Goal: Task Accomplishment & Management: Manage account settings

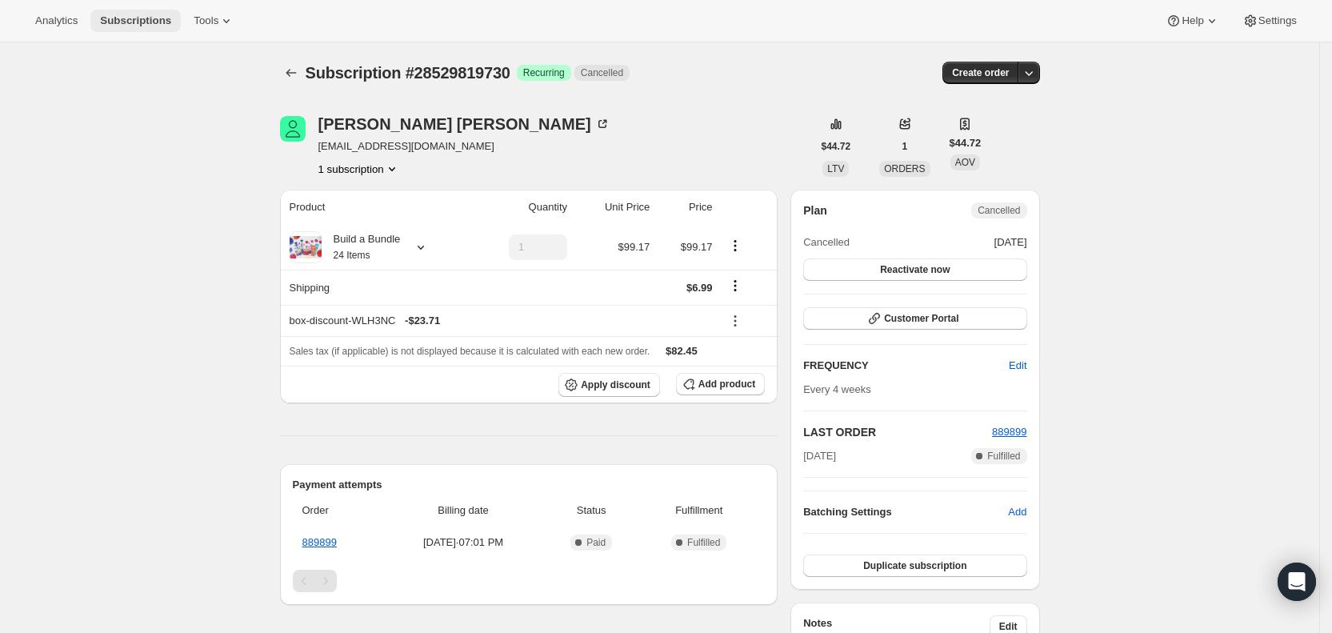
click at [145, 17] on span "Subscriptions" at bounding box center [135, 20] width 71 height 13
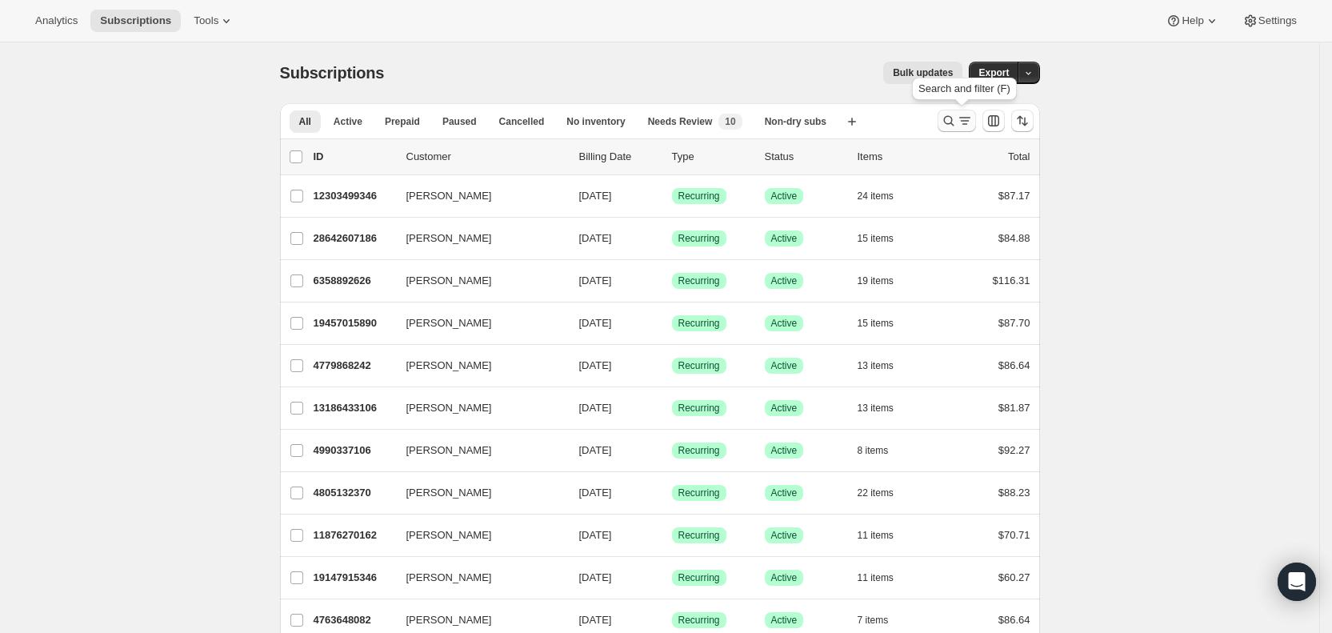
click at [963, 122] on icon "Search and filter results" at bounding box center [965, 121] width 16 height 16
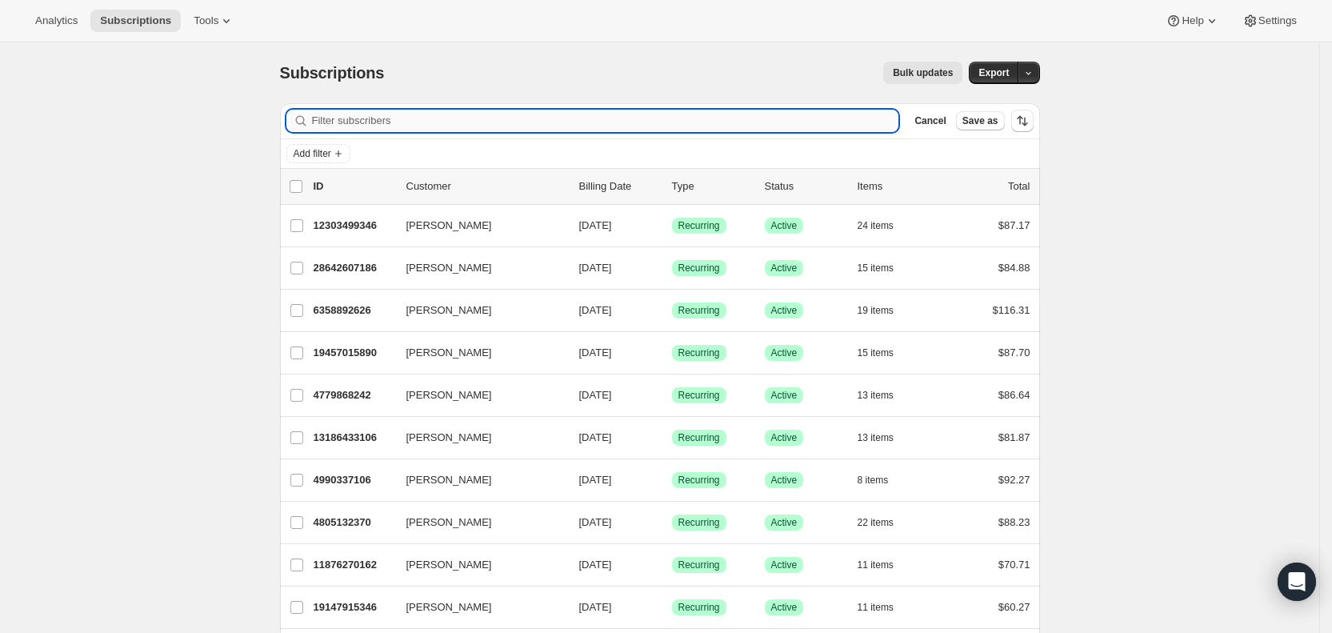
paste input "[EMAIL_ADDRESS][DOMAIN_NAME]"
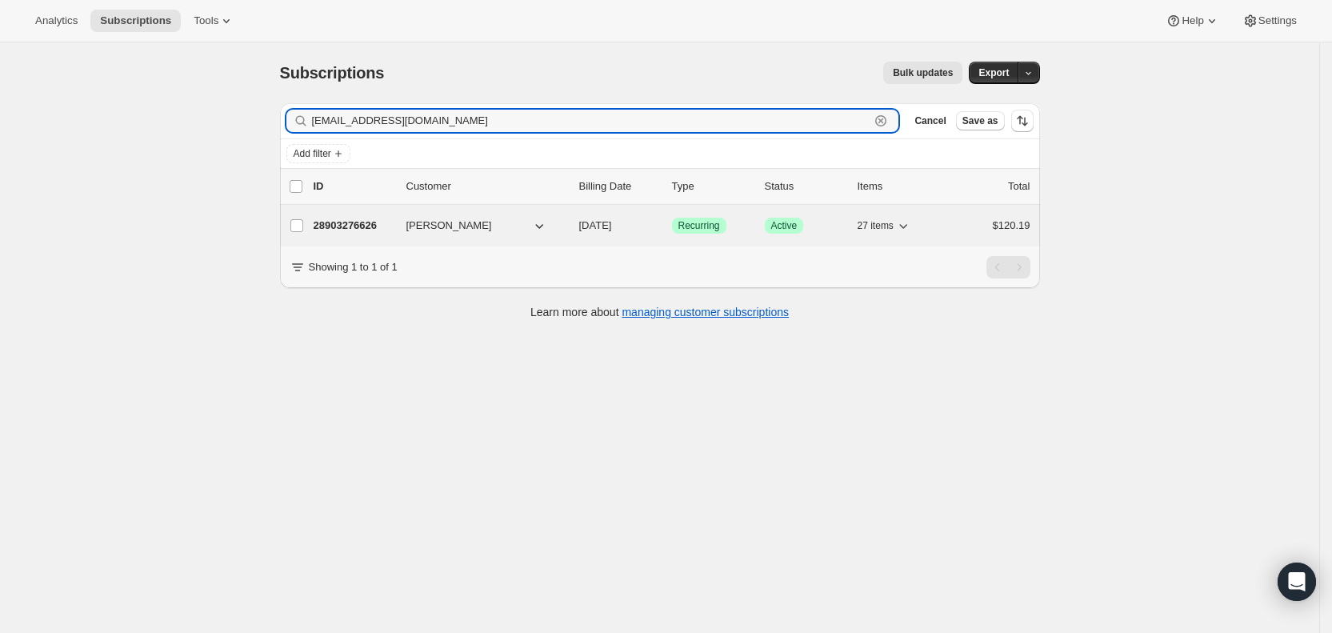
type input "[EMAIL_ADDRESS][DOMAIN_NAME]"
click at [612, 223] on span "[DATE]" at bounding box center [595, 225] width 33 height 12
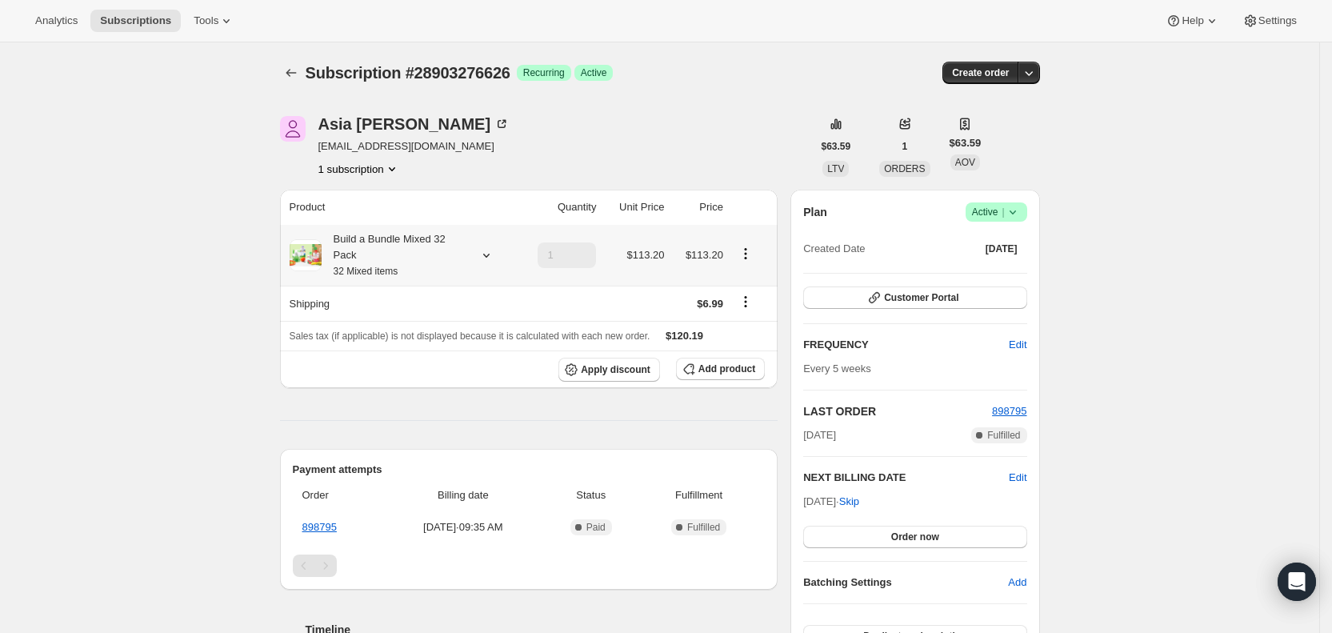
click at [489, 257] on icon at bounding box center [485, 256] width 6 height 4
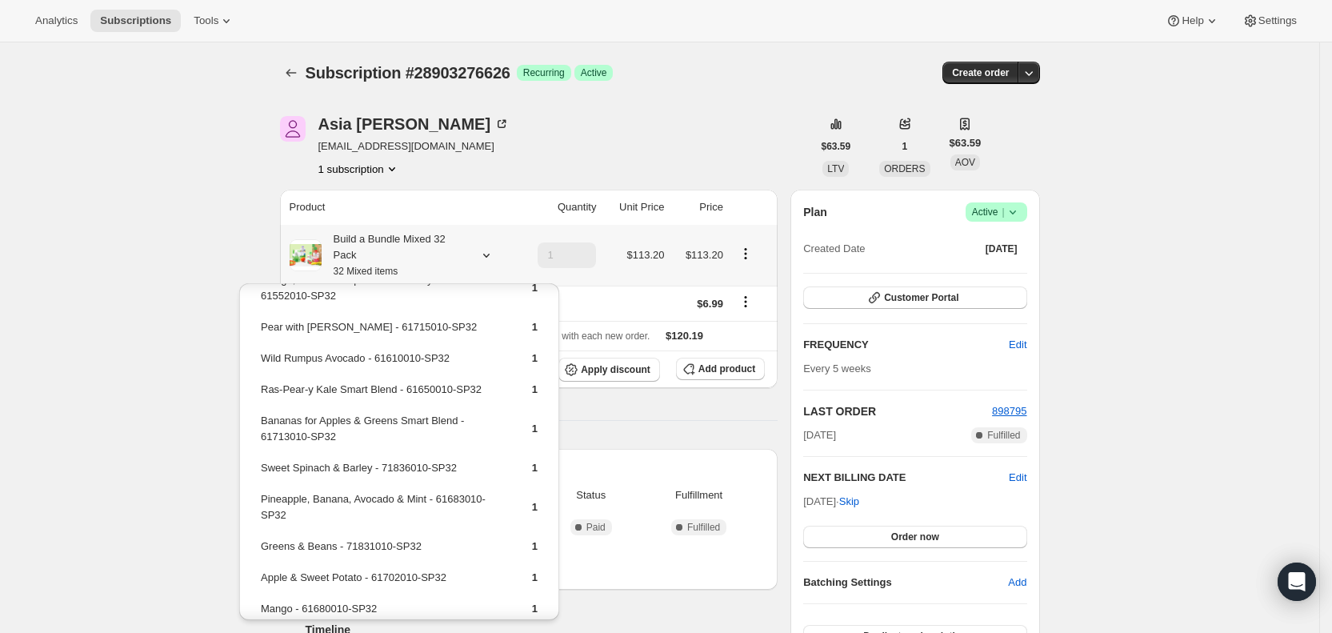
scroll to position [292, 0]
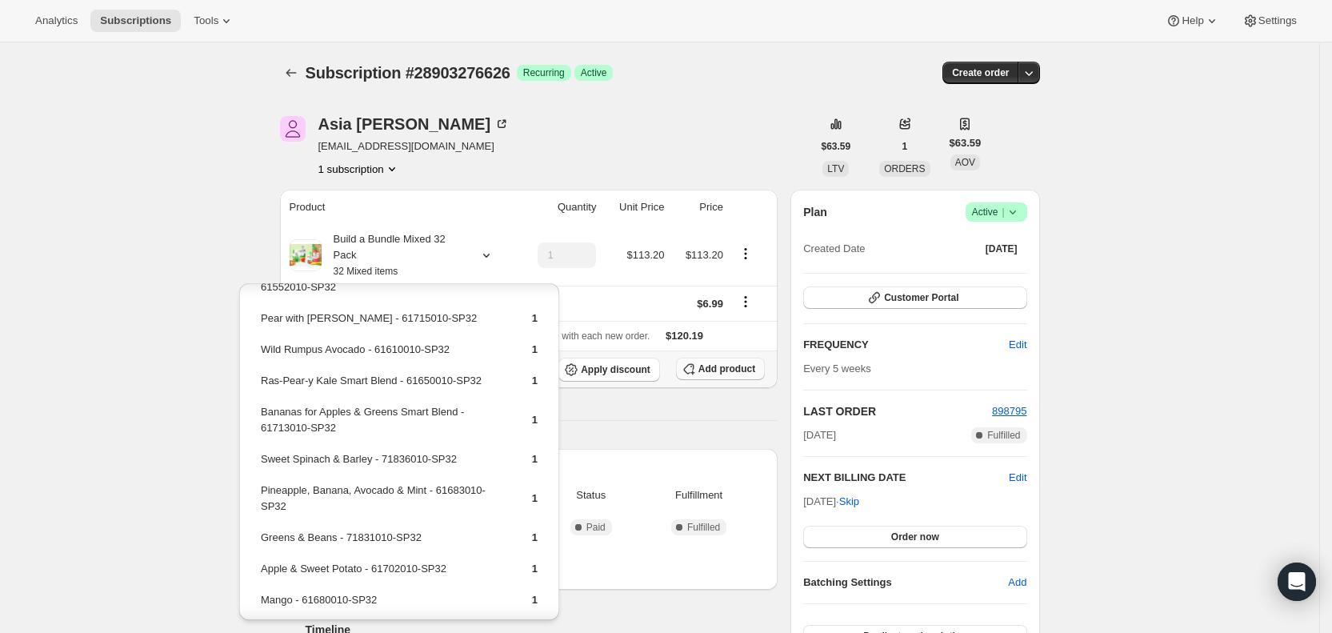
click at [725, 372] on span "Add product" at bounding box center [726, 368] width 57 height 13
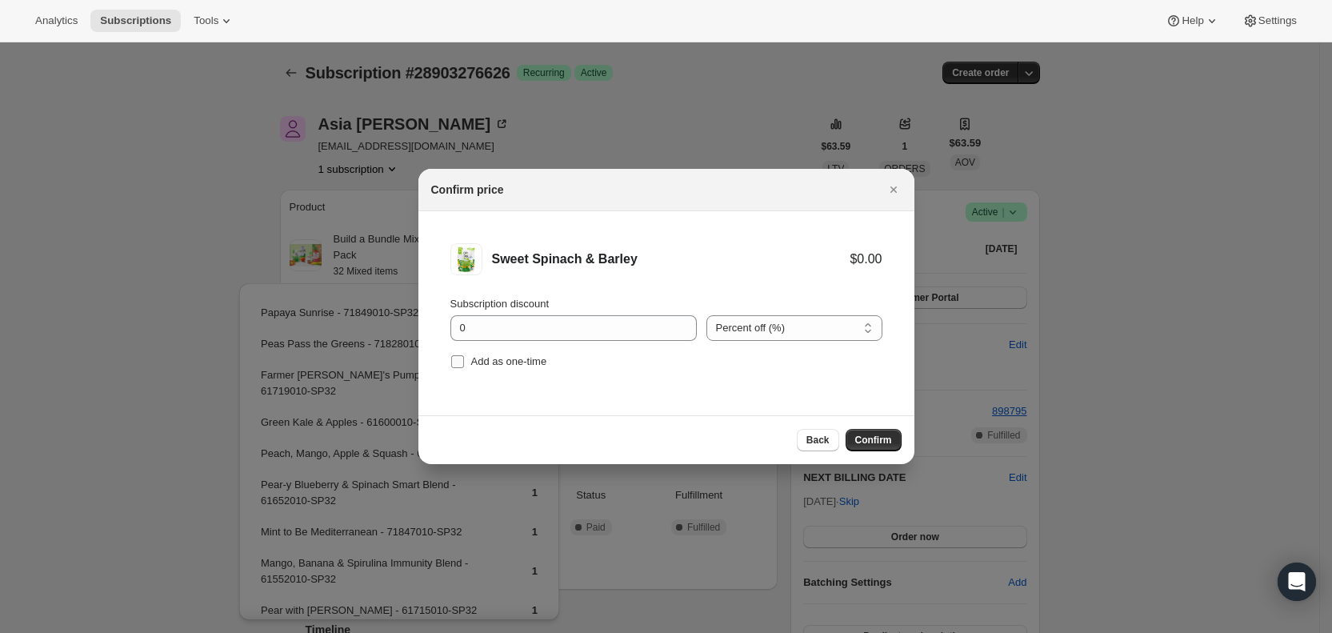
click at [454, 361] on input "Add as one-time" at bounding box center [457, 361] width 13 height 13
checkbox input "true"
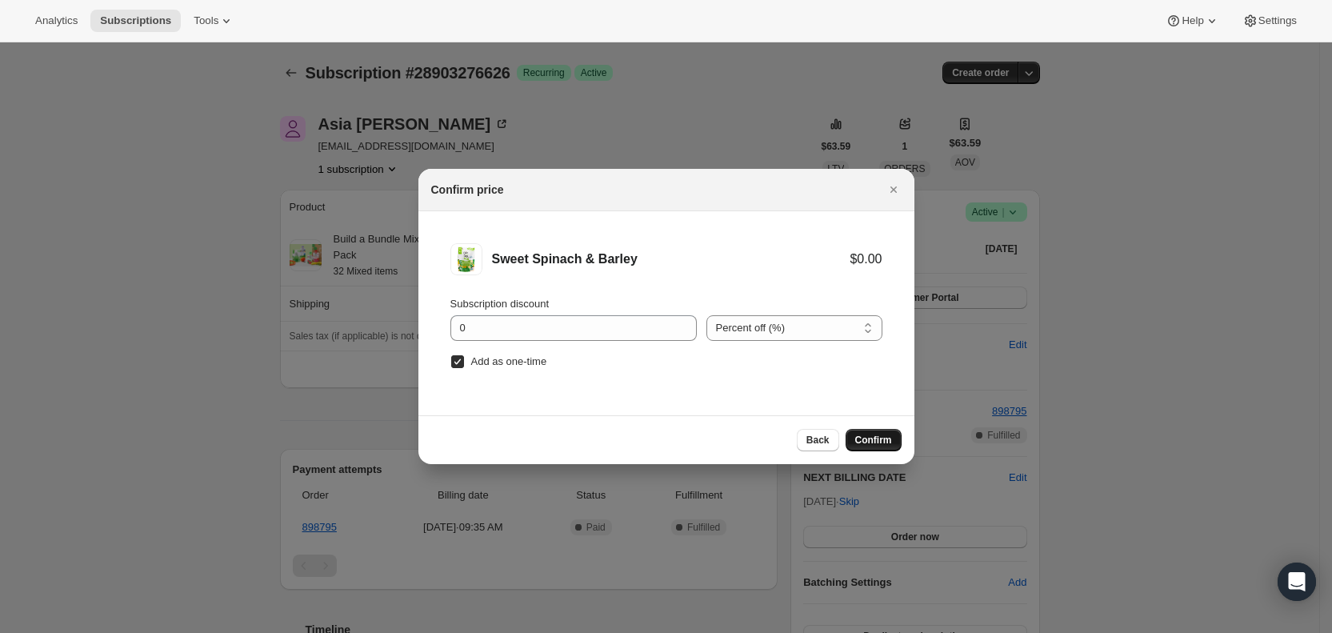
click at [878, 438] on span "Confirm" at bounding box center [873, 439] width 37 height 13
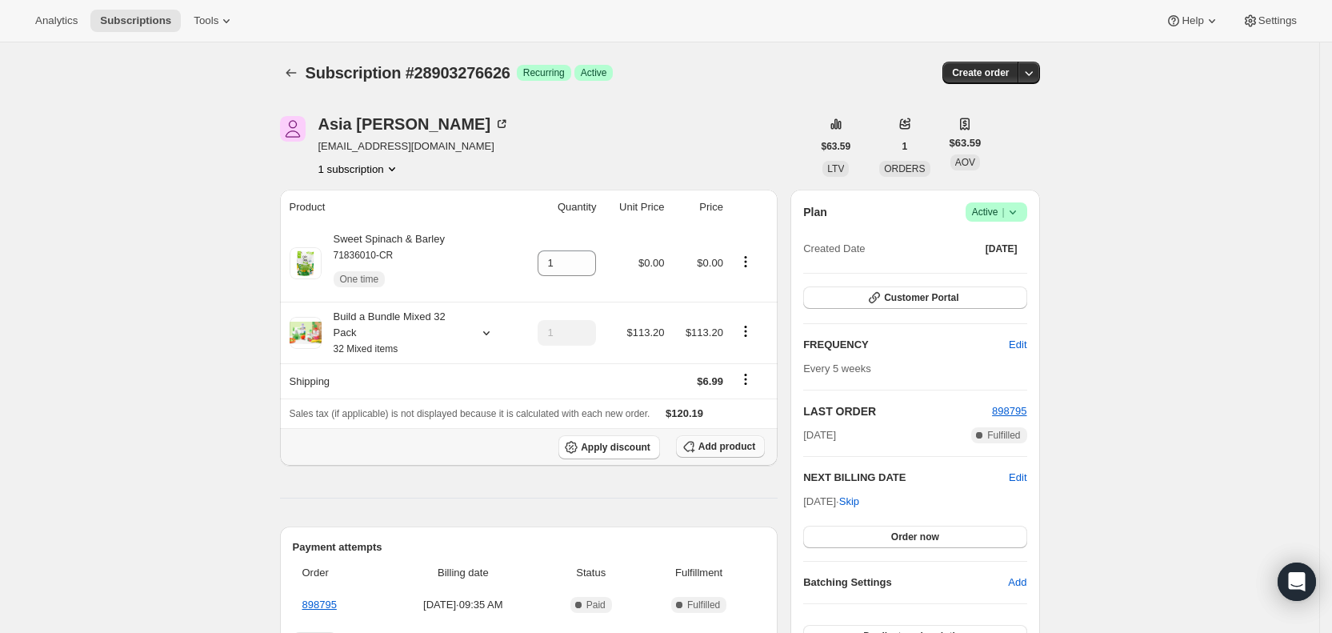
click at [714, 447] on span "Add product" at bounding box center [726, 446] width 57 height 13
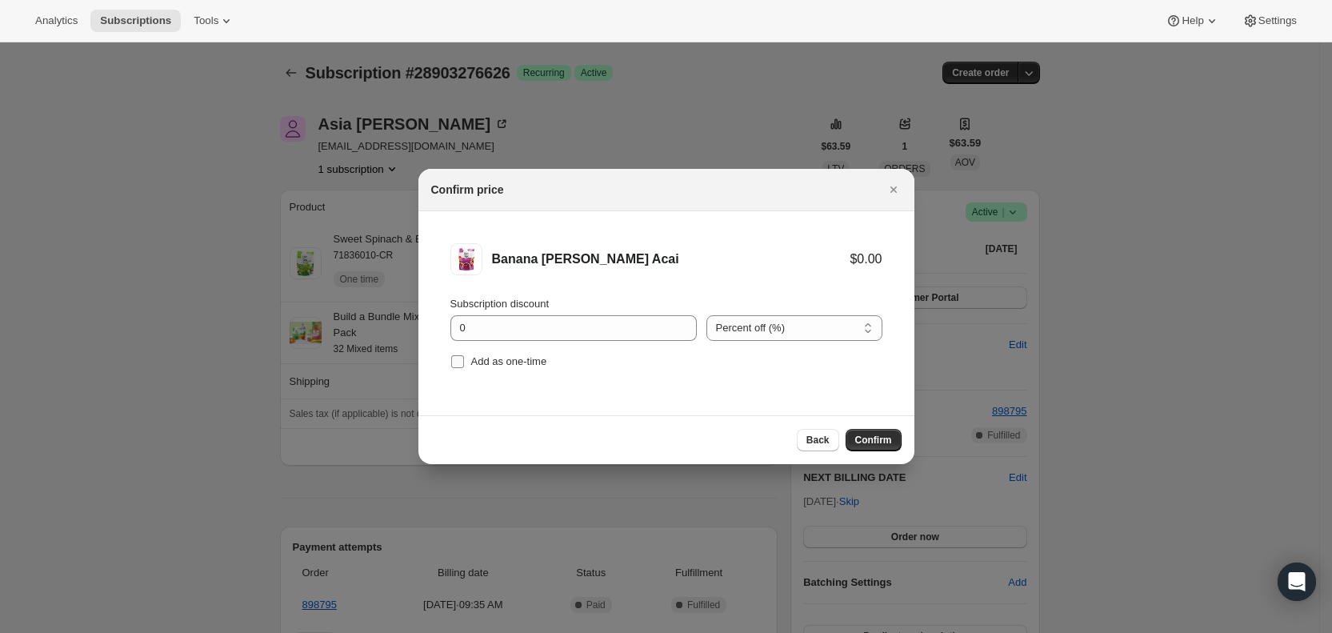
click at [457, 359] on input "Add as one-time" at bounding box center [457, 361] width 13 height 13
checkbox input "true"
click at [861, 441] on span "Confirm" at bounding box center [873, 439] width 37 height 13
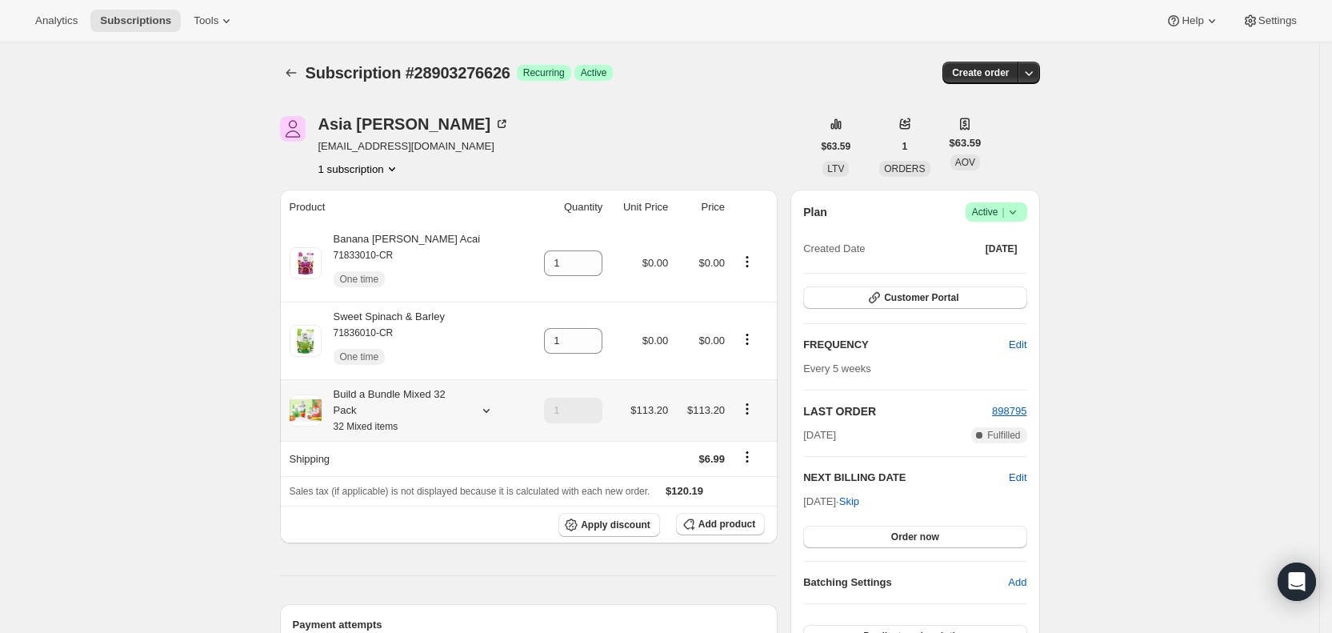
click at [485, 412] on icon at bounding box center [486, 410] width 16 height 16
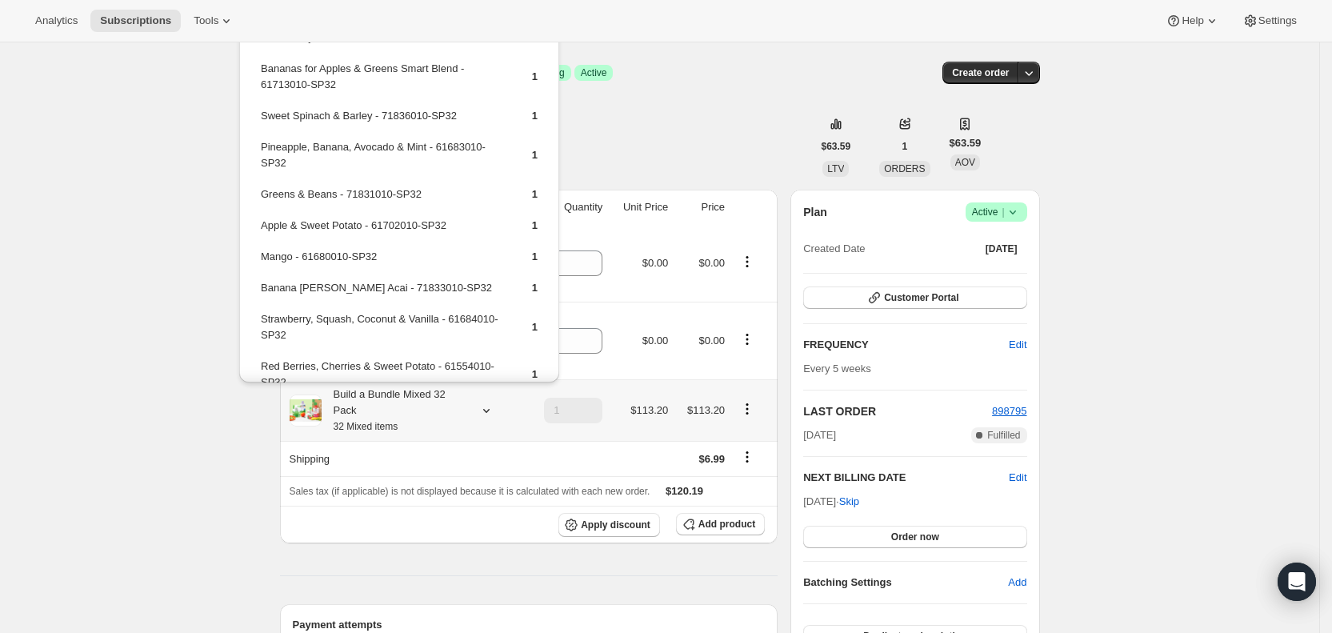
scroll to position [385, 0]
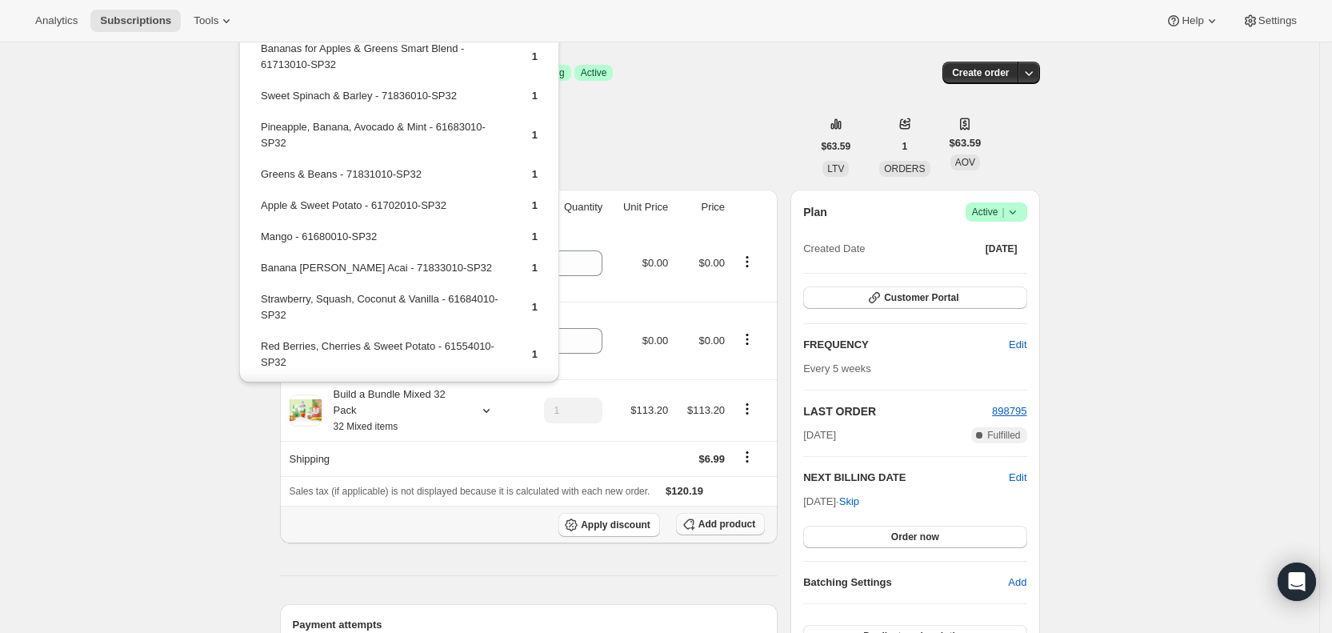
click at [709, 520] on span "Add product" at bounding box center [726, 523] width 57 height 13
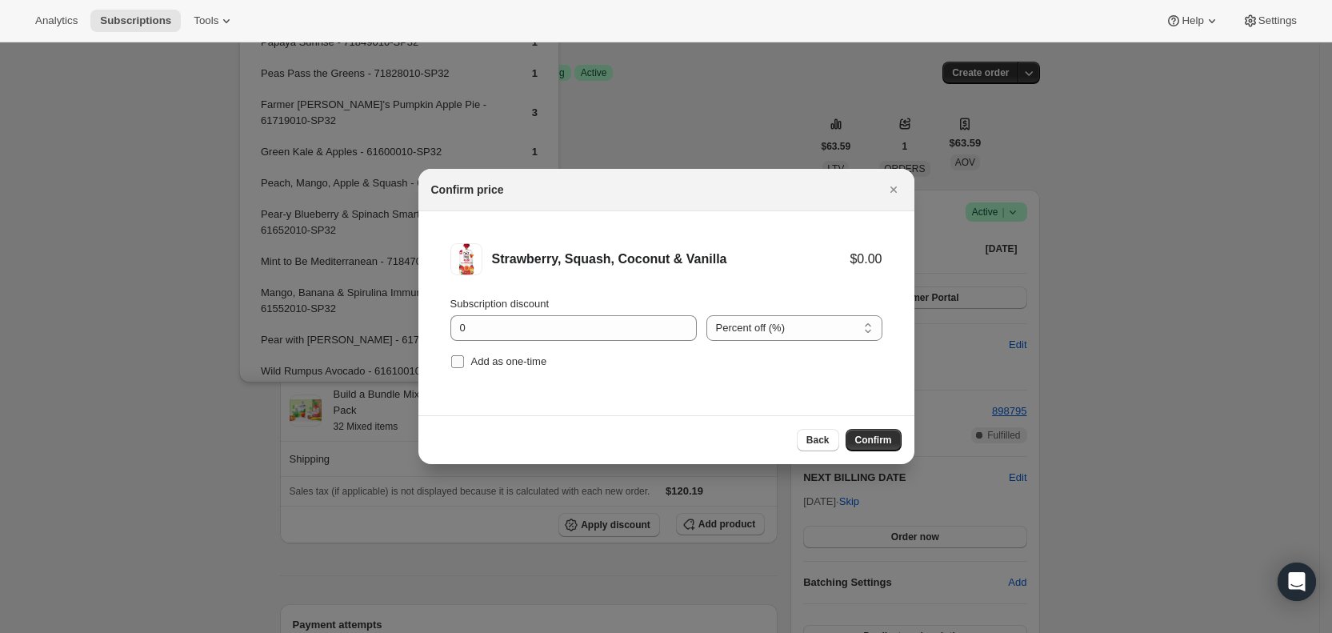
click at [471, 361] on span "Add as one-time" at bounding box center [509, 361] width 76 height 12
click at [464, 361] on input "Add as one-time" at bounding box center [457, 361] width 13 height 13
checkbox input "true"
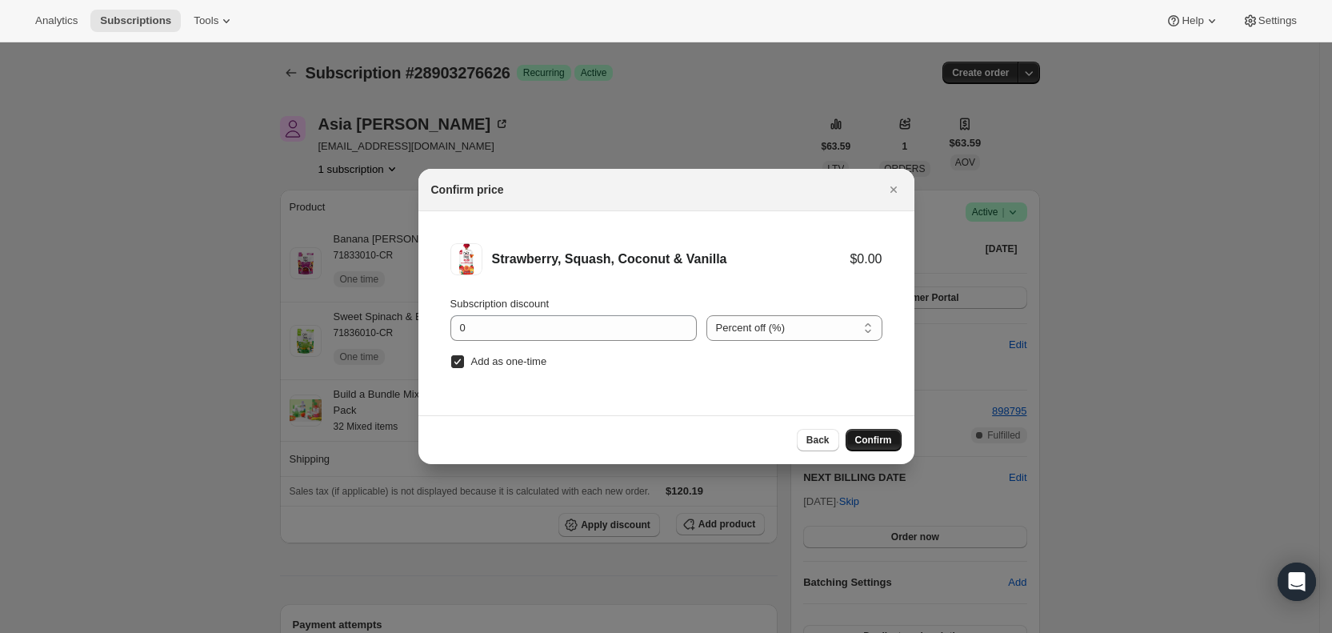
click at [865, 435] on span "Confirm" at bounding box center [873, 439] width 37 height 13
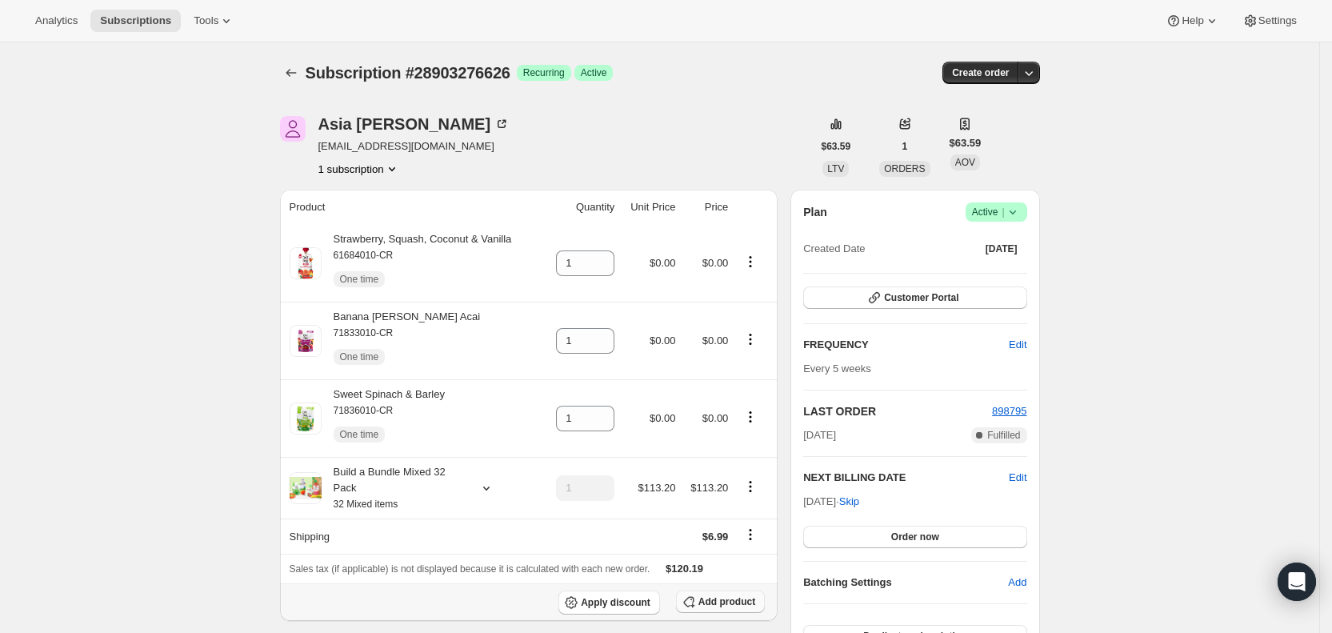
click at [732, 600] on span "Add product" at bounding box center [726, 601] width 57 height 13
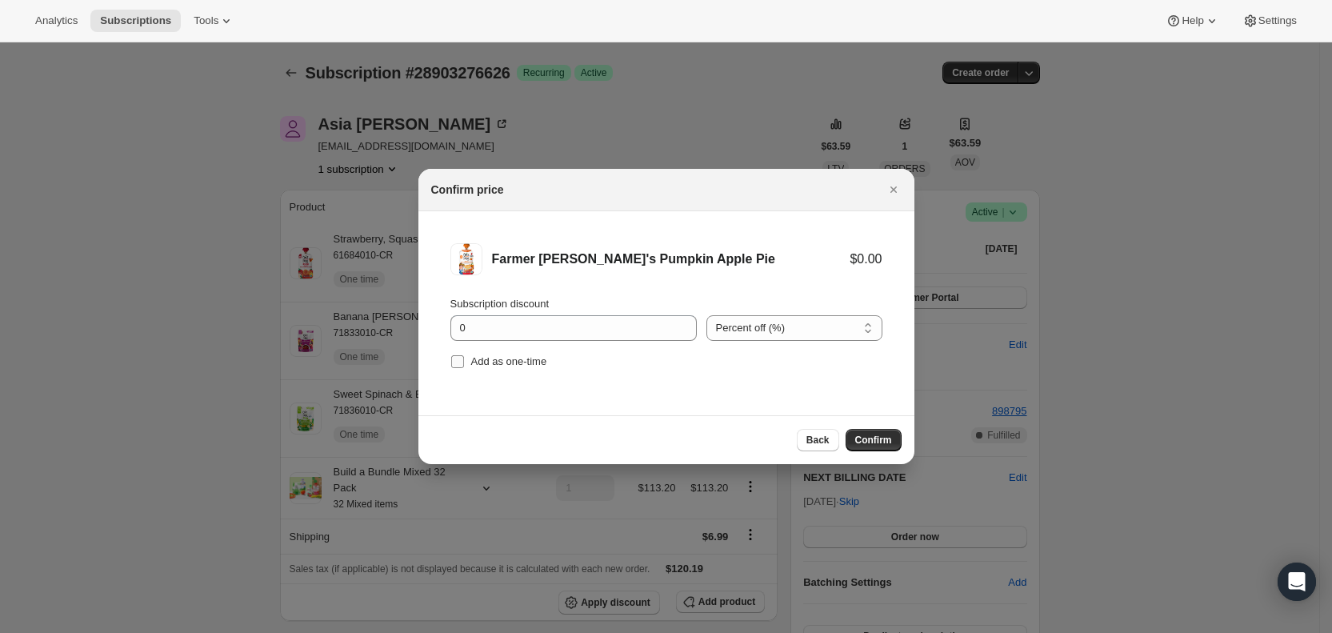
click at [456, 363] on input "Add as one-time" at bounding box center [457, 361] width 13 height 13
checkbox input "true"
click at [869, 432] on button "Confirm" at bounding box center [873, 440] width 56 height 22
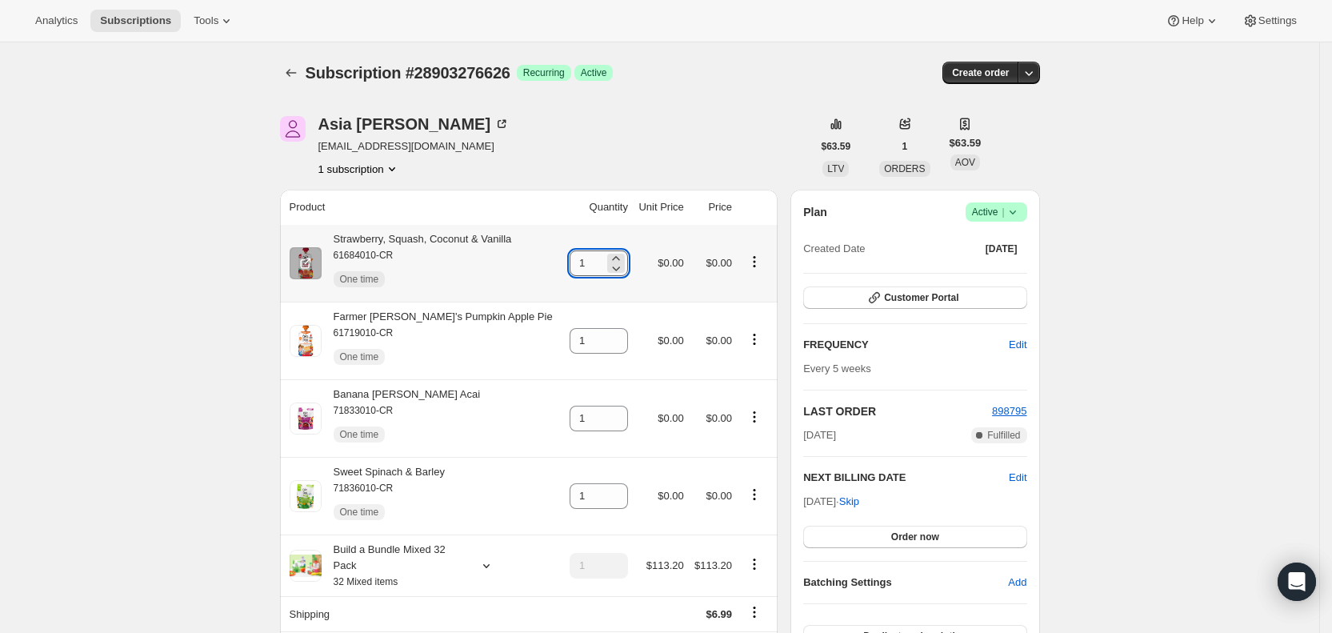
drag, startPoint x: 569, startPoint y: 263, endPoint x: 589, endPoint y: 263, distance: 20.8
click at [589, 263] on input "1" at bounding box center [586, 263] width 34 height 26
type input "2"
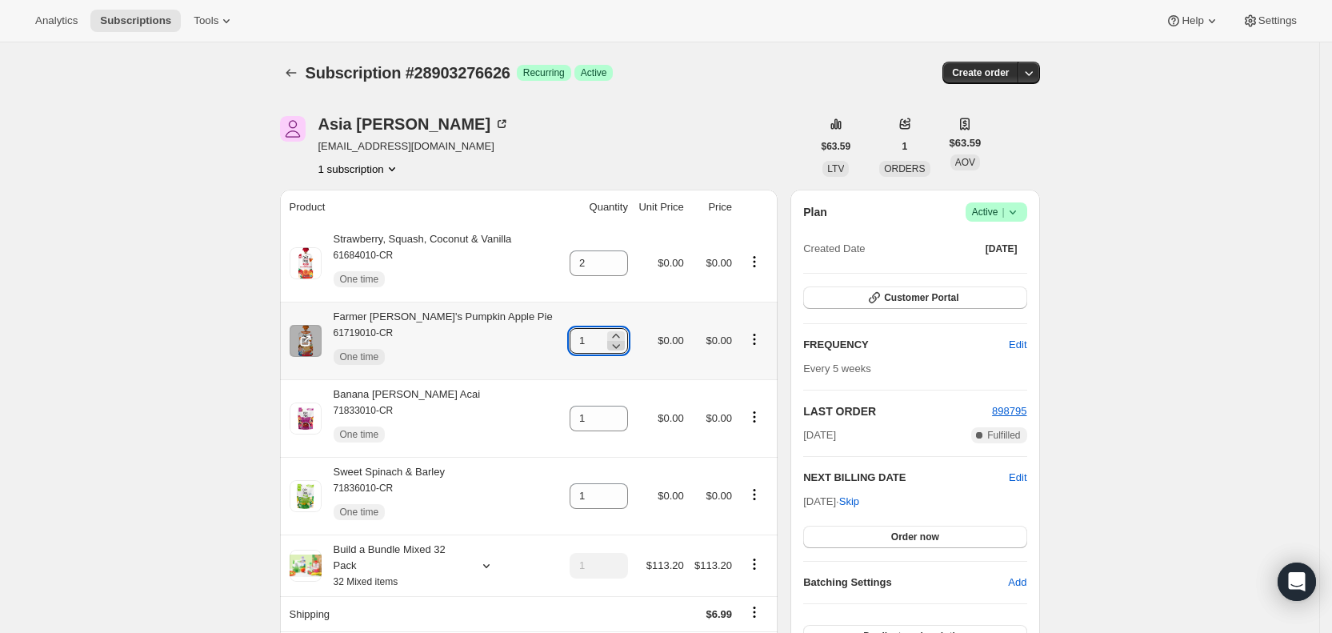
drag, startPoint x: 569, startPoint y: 344, endPoint x: 602, endPoint y: 340, distance: 33.0
click at [602, 340] on div "1" at bounding box center [598, 341] width 58 height 26
type input "2"
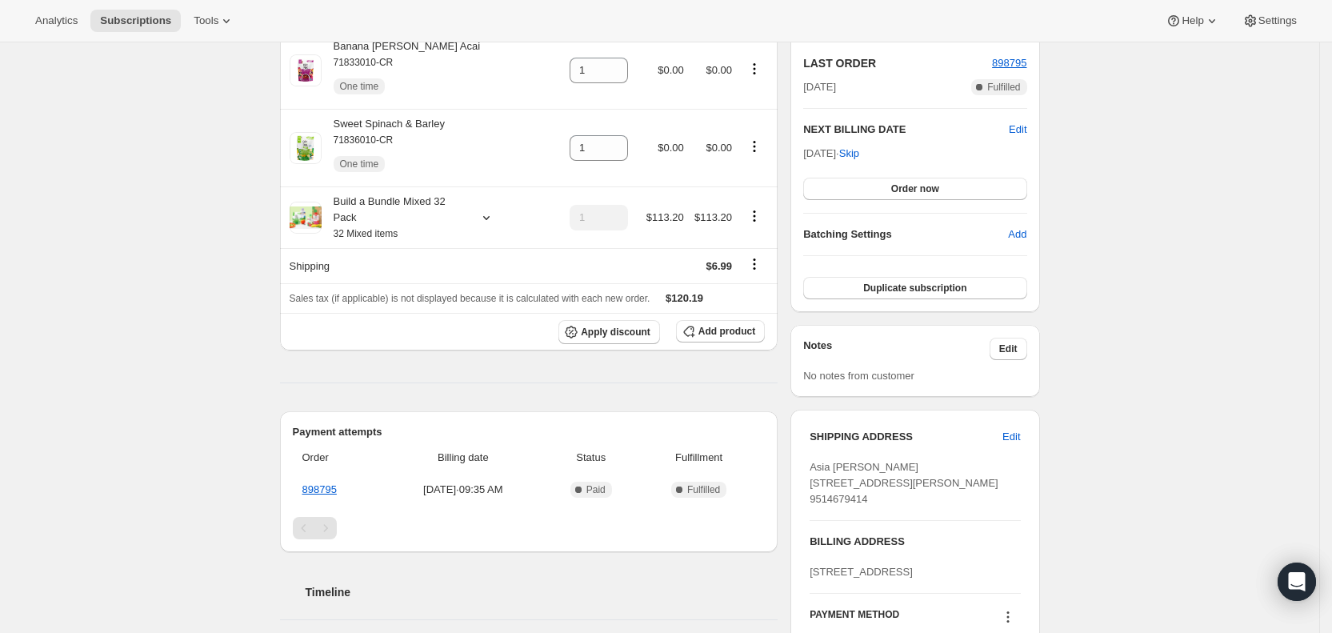
scroll to position [356, 0]
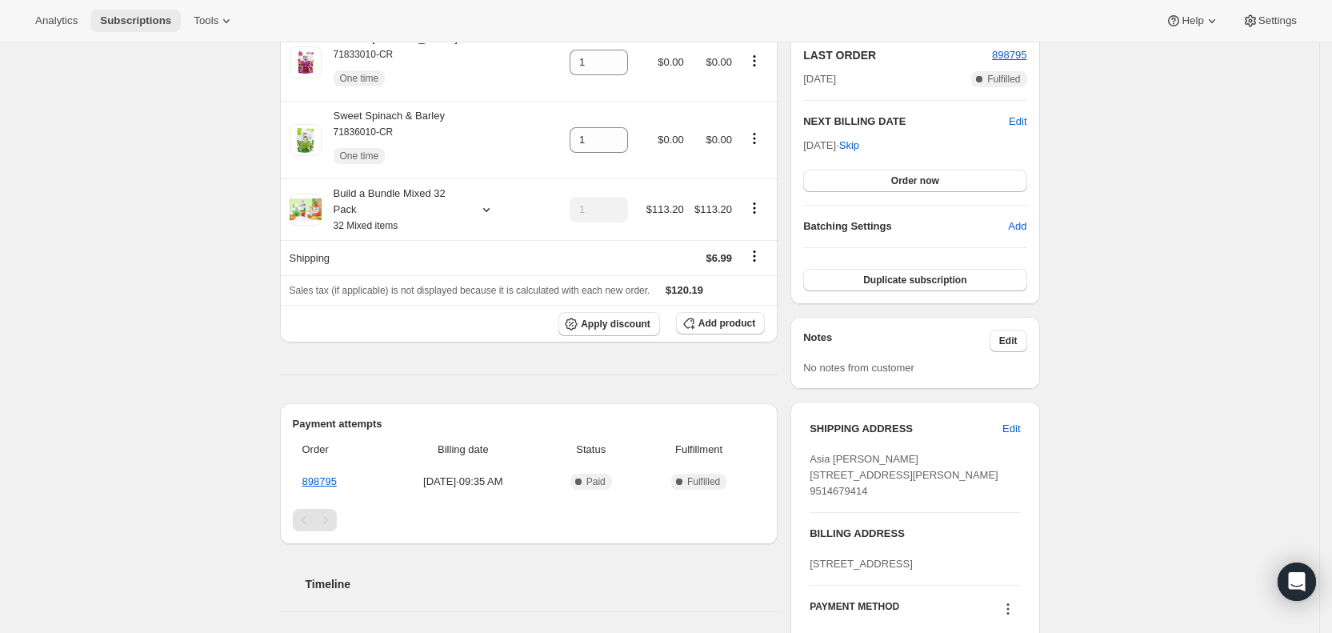
click at [145, 20] on span "Subscriptions" at bounding box center [135, 20] width 71 height 13
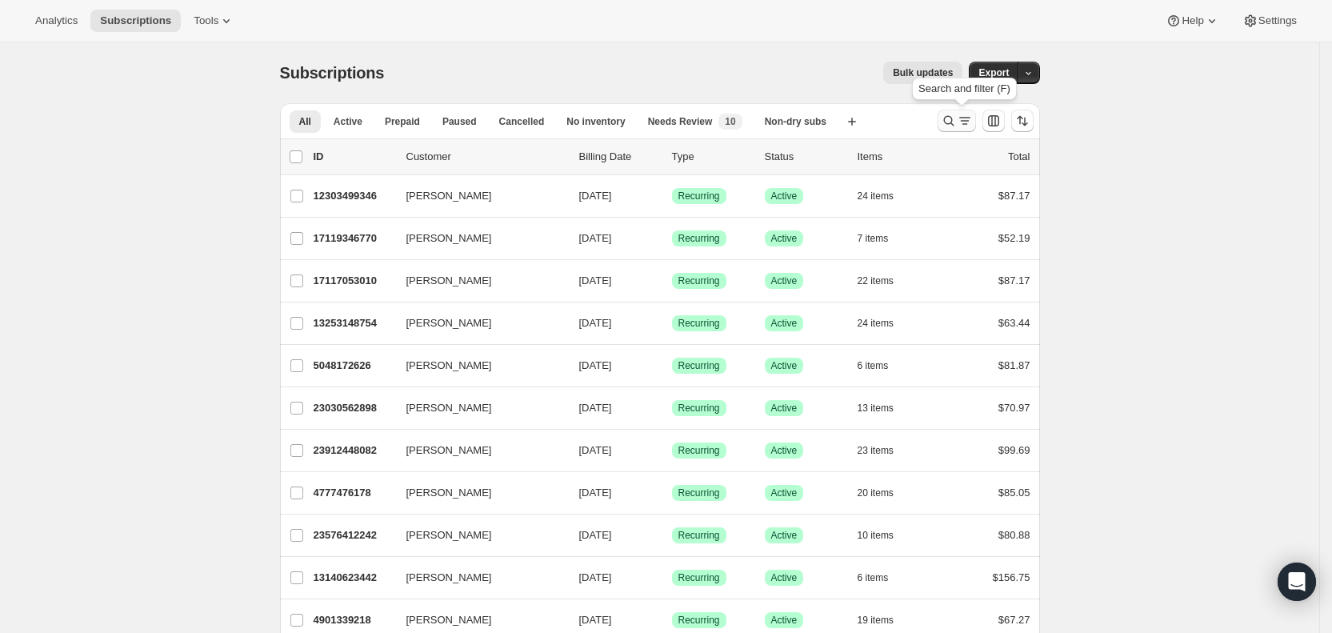
click at [954, 121] on icon "Search and filter results" at bounding box center [949, 121] width 16 height 16
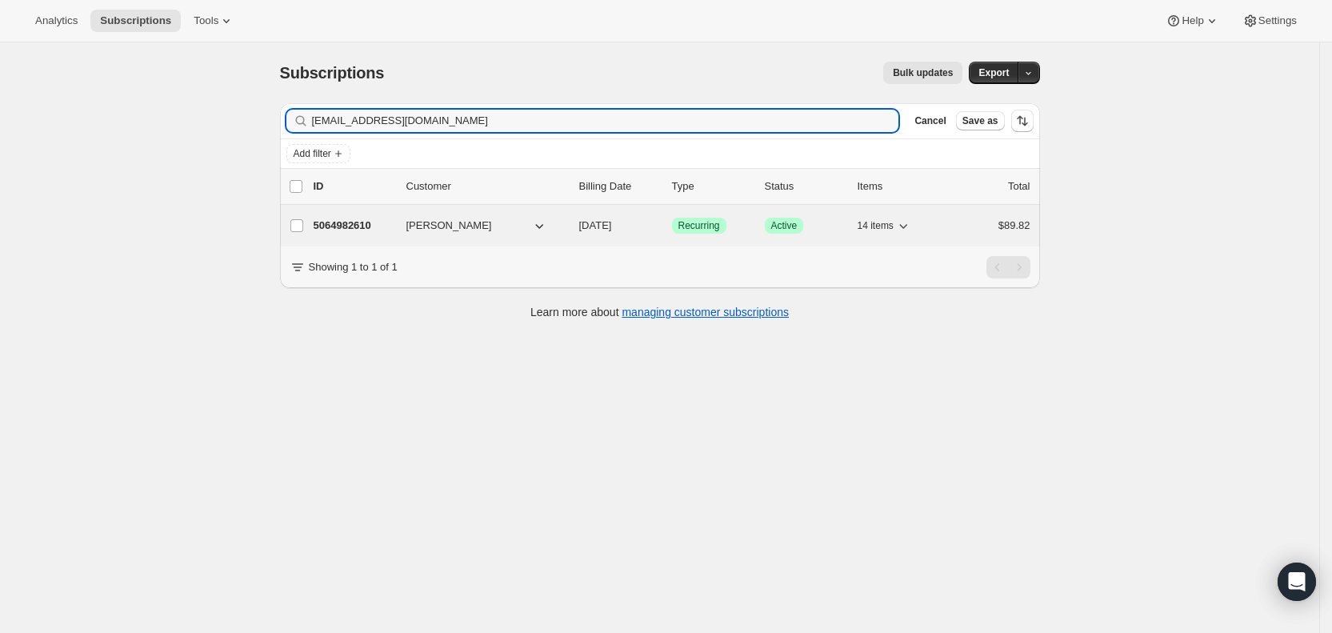
type input "[EMAIL_ADDRESS][DOMAIN_NAME]"
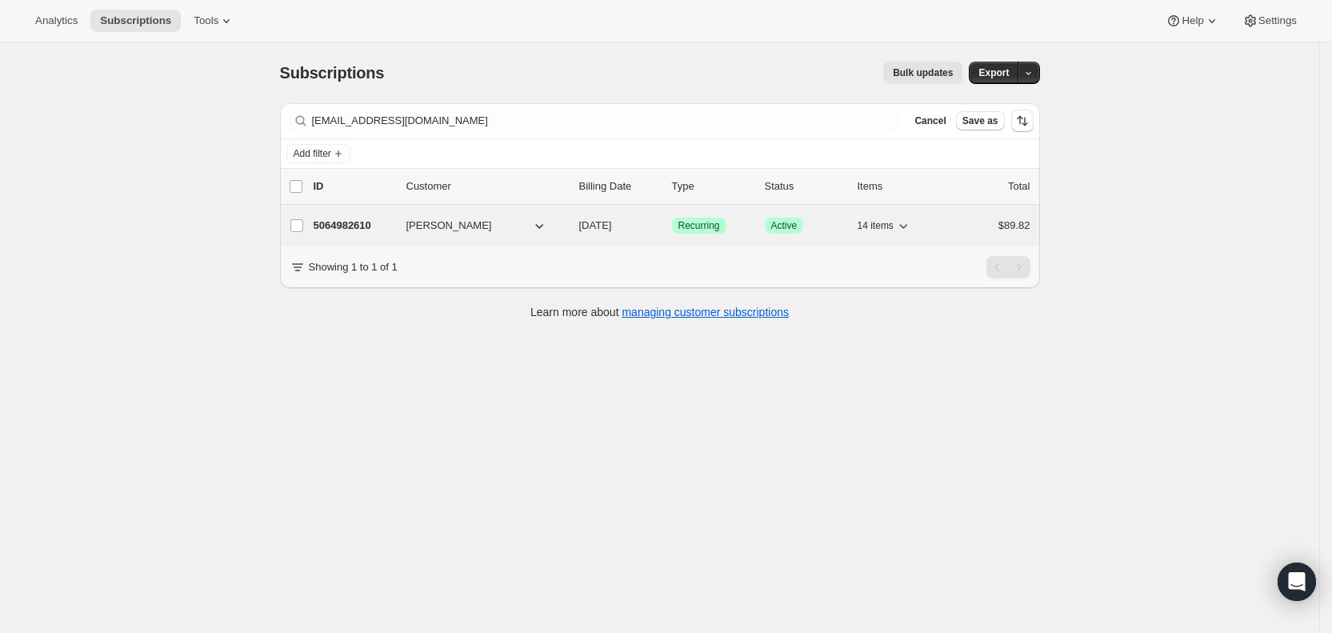
click at [605, 224] on span "[DATE]" at bounding box center [595, 225] width 33 height 12
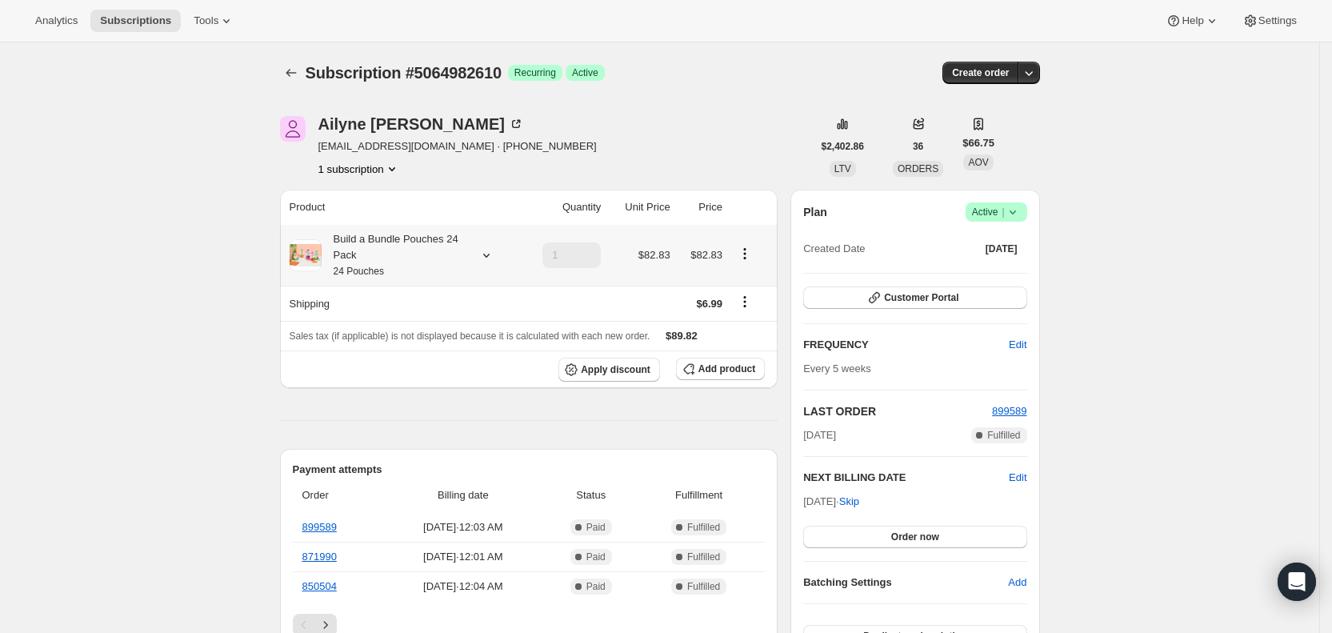
click at [491, 251] on icon at bounding box center [486, 255] width 16 height 16
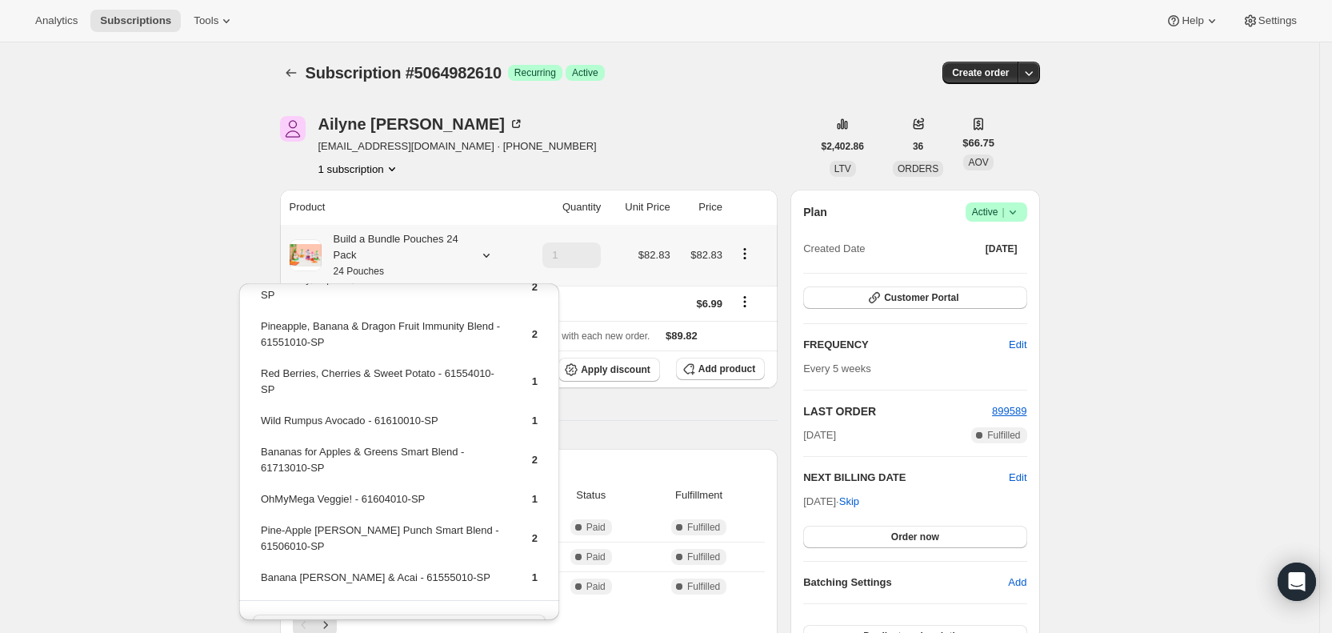
scroll to position [296, 0]
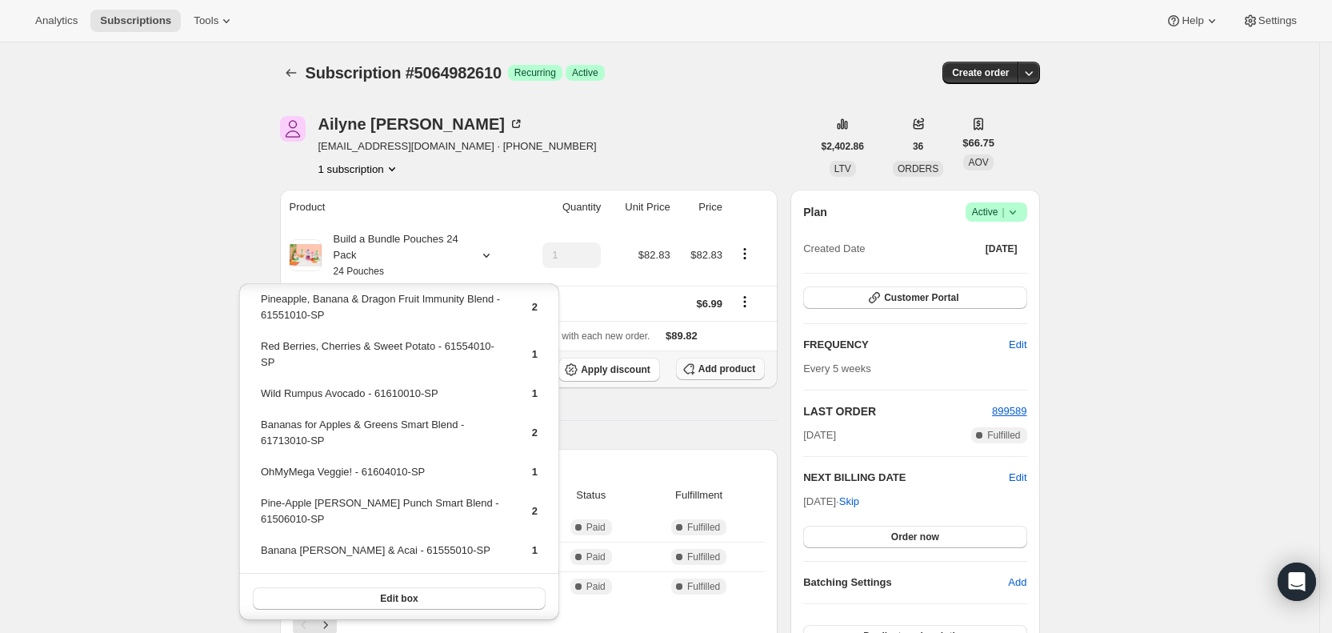
click at [721, 363] on span "Add product" at bounding box center [726, 368] width 57 height 13
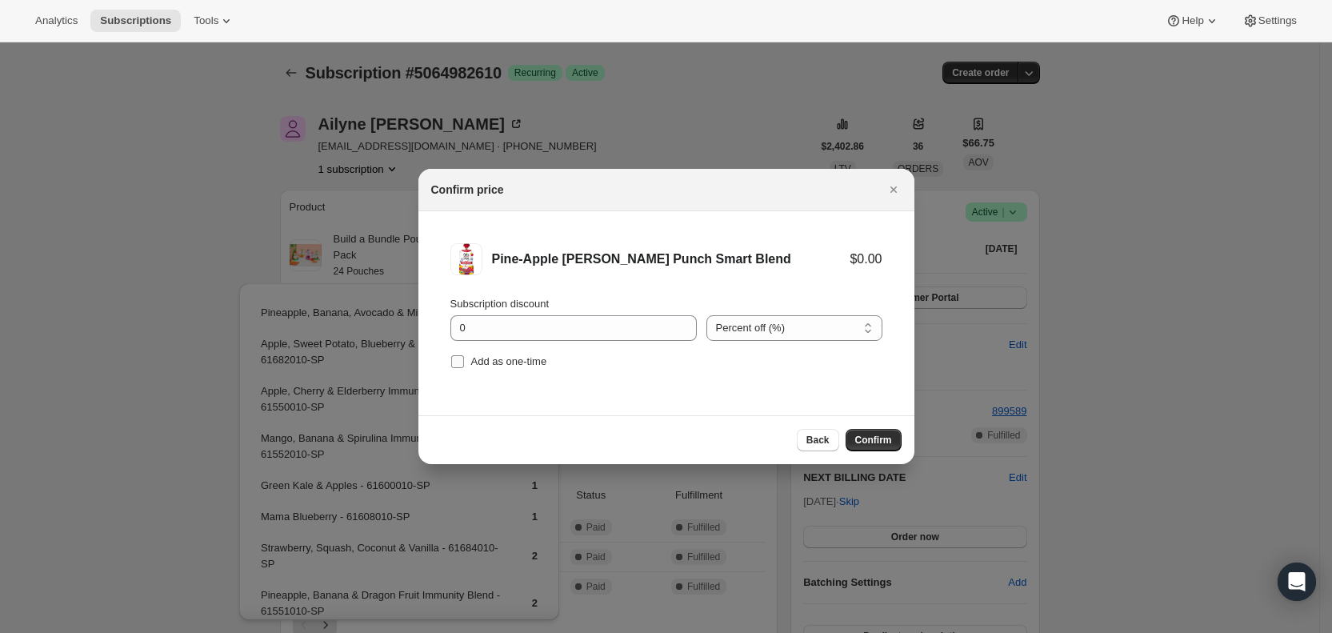
click at [461, 358] on input "Add as one-time" at bounding box center [457, 361] width 13 height 13
checkbox input "true"
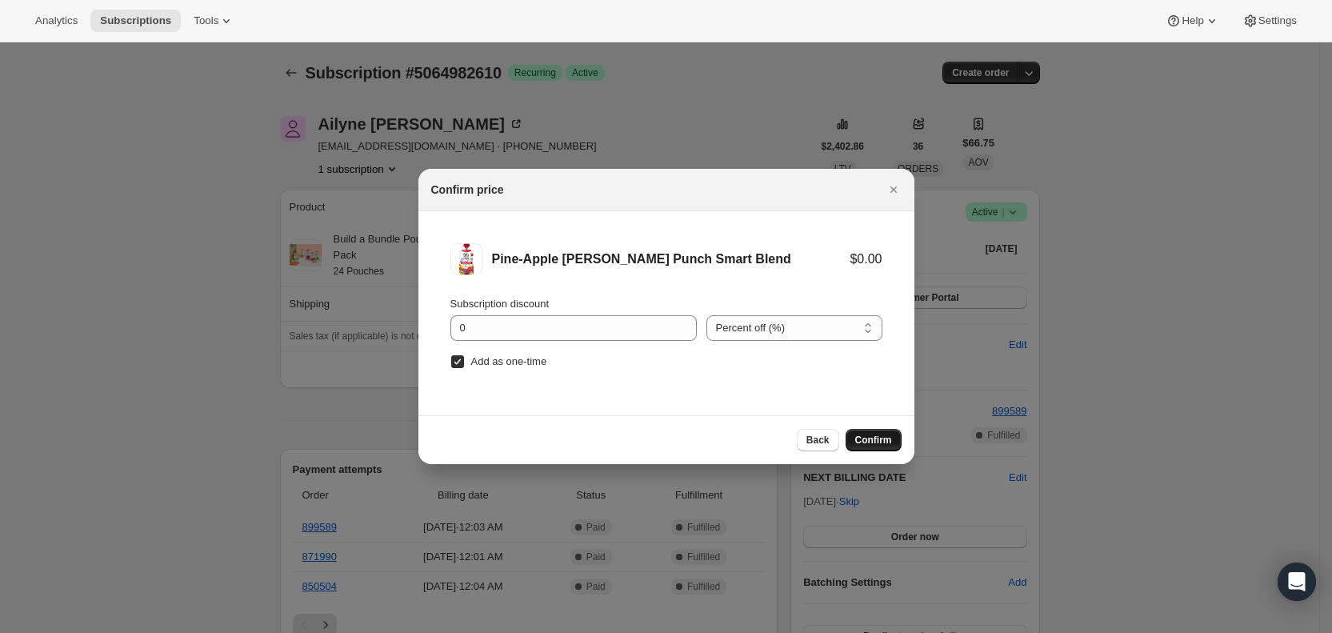
click at [869, 437] on span "Confirm" at bounding box center [873, 439] width 37 height 13
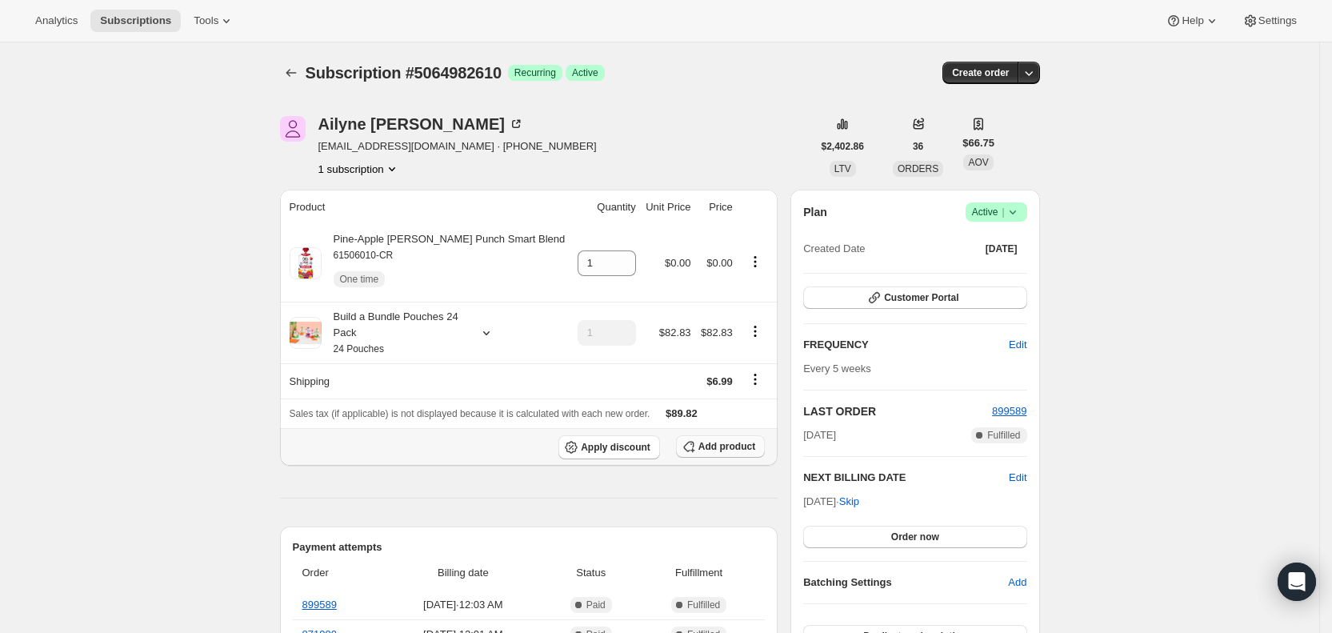
click at [754, 444] on span "Add product" at bounding box center [726, 446] width 57 height 13
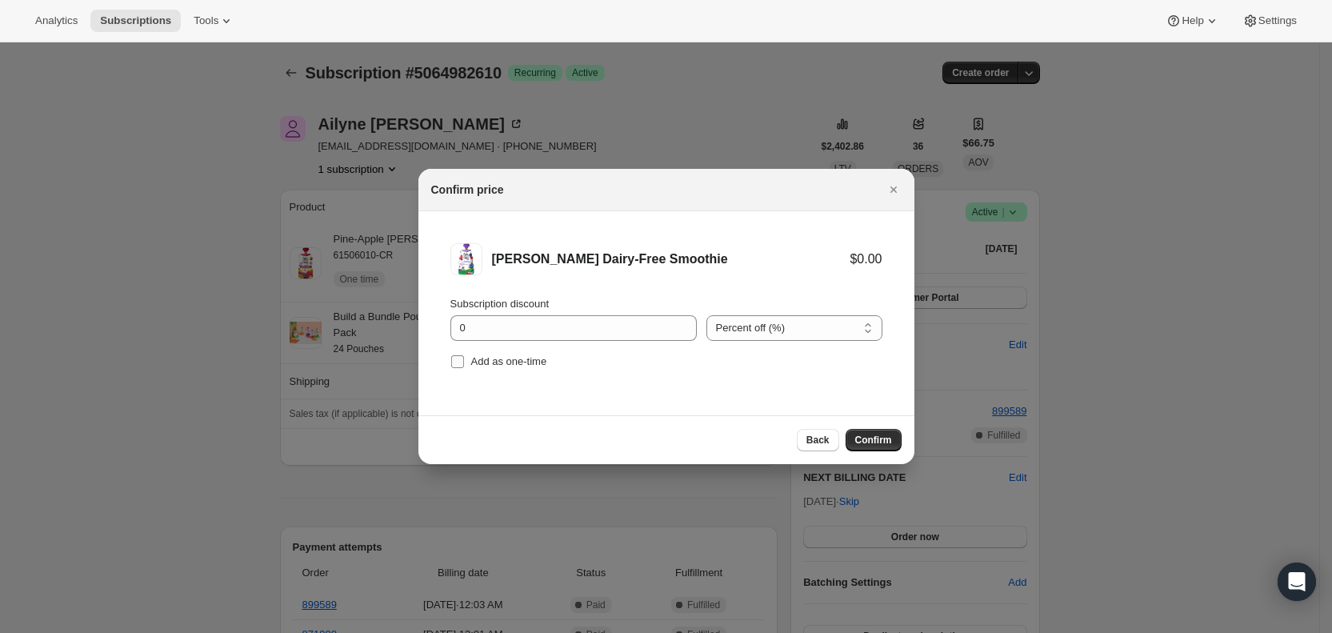
click at [459, 360] on input "Add as one-time" at bounding box center [457, 361] width 13 height 13
checkbox input "true"
click at [868, 440] on span "Confirm" at bounding box center [873, 439] width 37 height 13
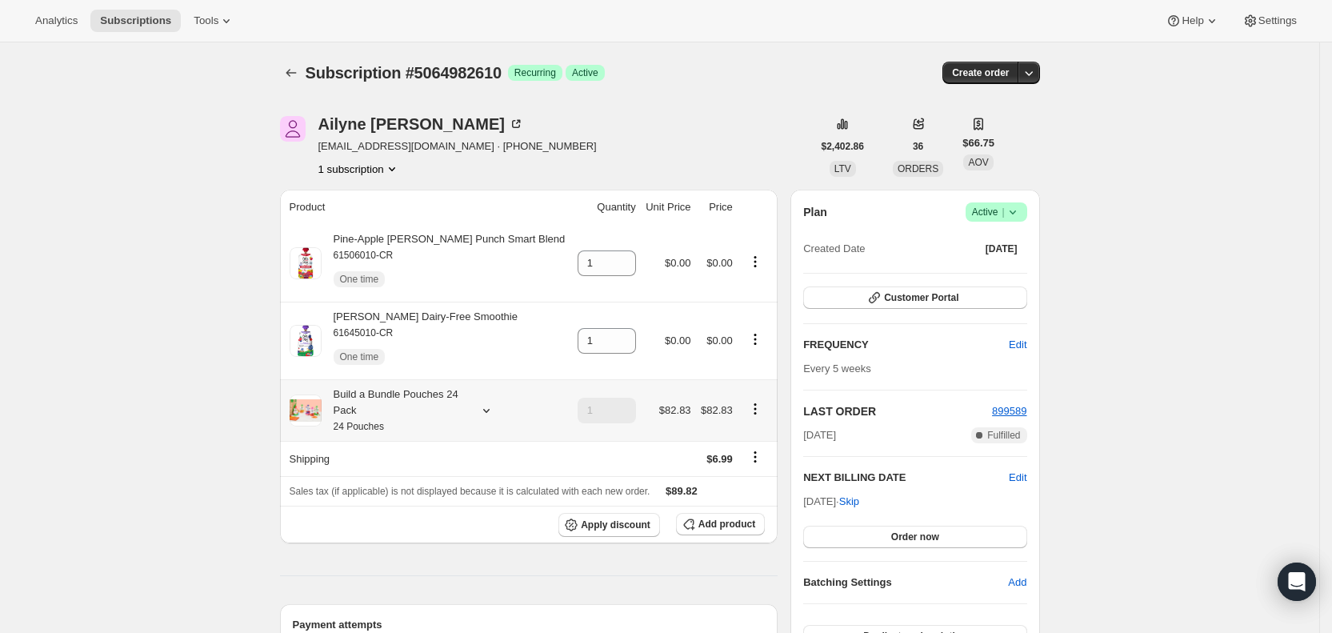
click at [489, 407] on icon at bounding box center [486, 410] width 16 height 16
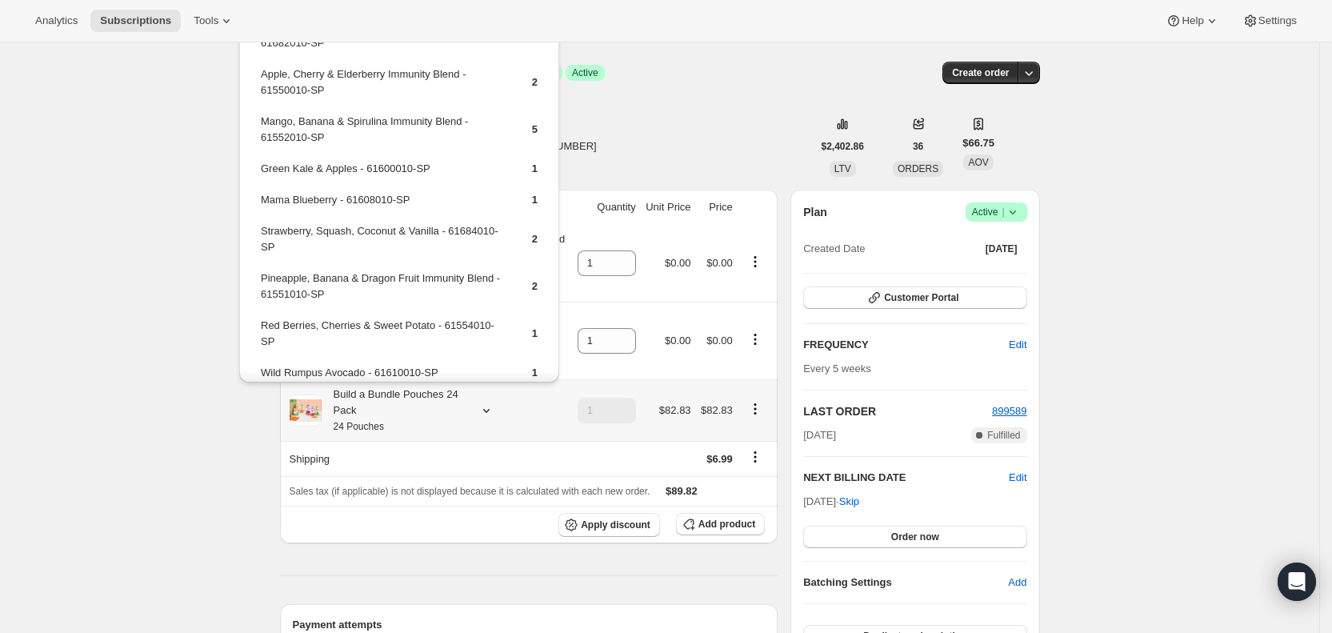
scroll to position [0, 0]
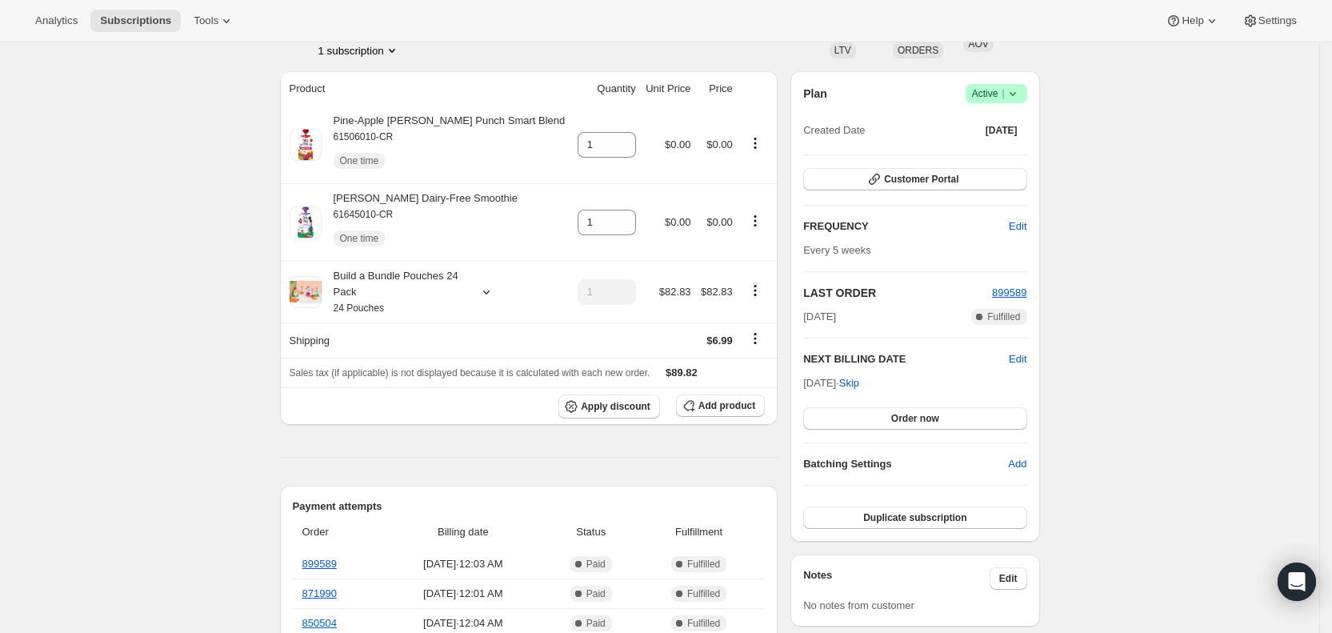
scroll to position [59, 0]
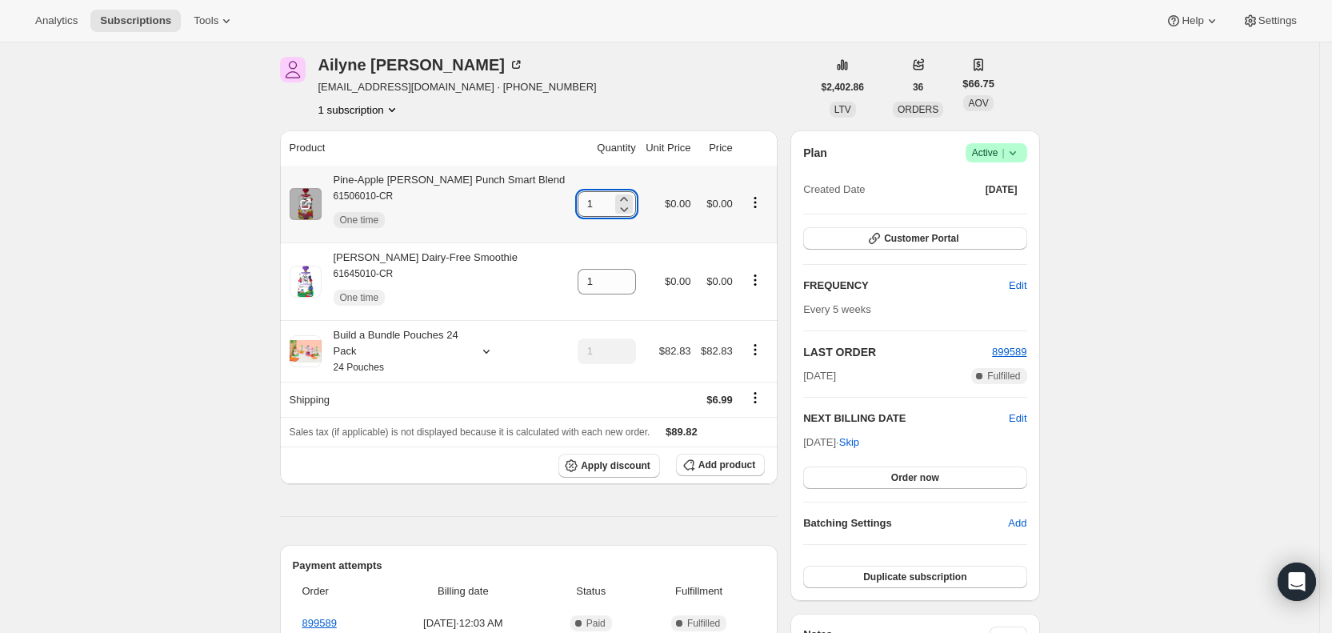
drag, startPoint x: 565, startPoint y: 204, endPoint x: 579, endPoint y: 202, distance: 13.7
click at [579, 202] on input "1" at bounding box center [594, 204] width 34 height 26
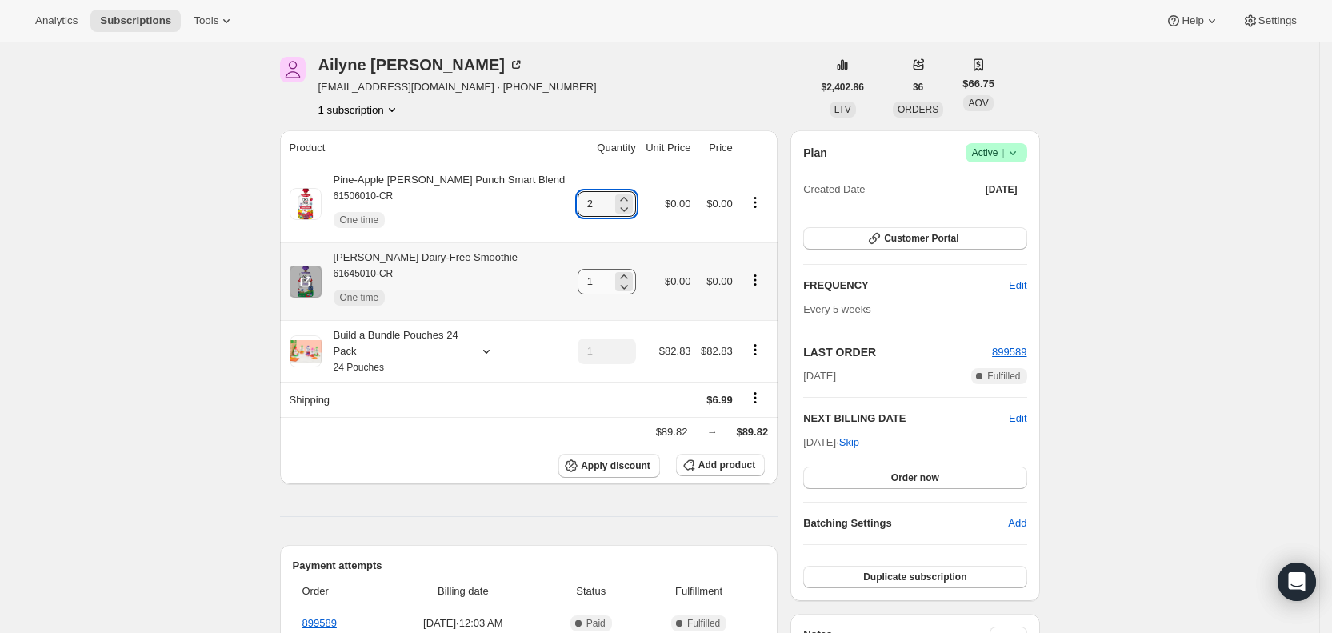
type input "2"
drag, startPoint x: 572, startPoint y: 283, endPoint x: 581, endPoint y: 283, distance: 9.6
click at [581, 283] on input "1" at bounding box center [594, 282] width 34 height 26
type input "4"
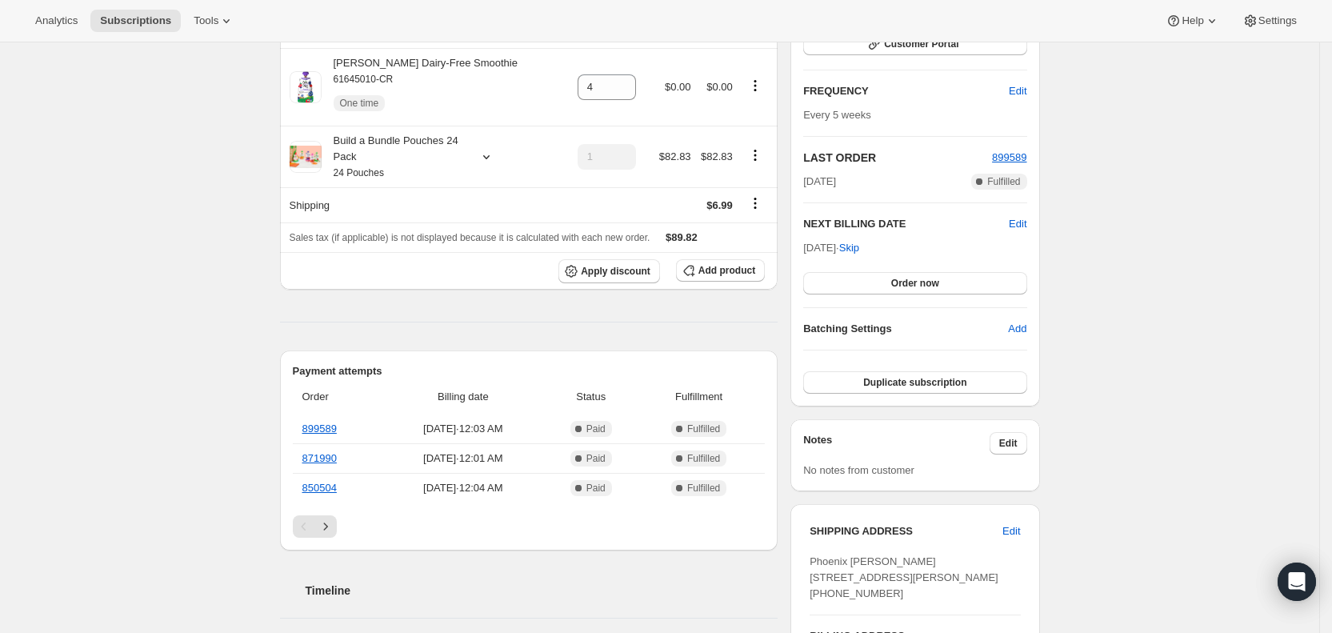
scroll to position [313, 0]
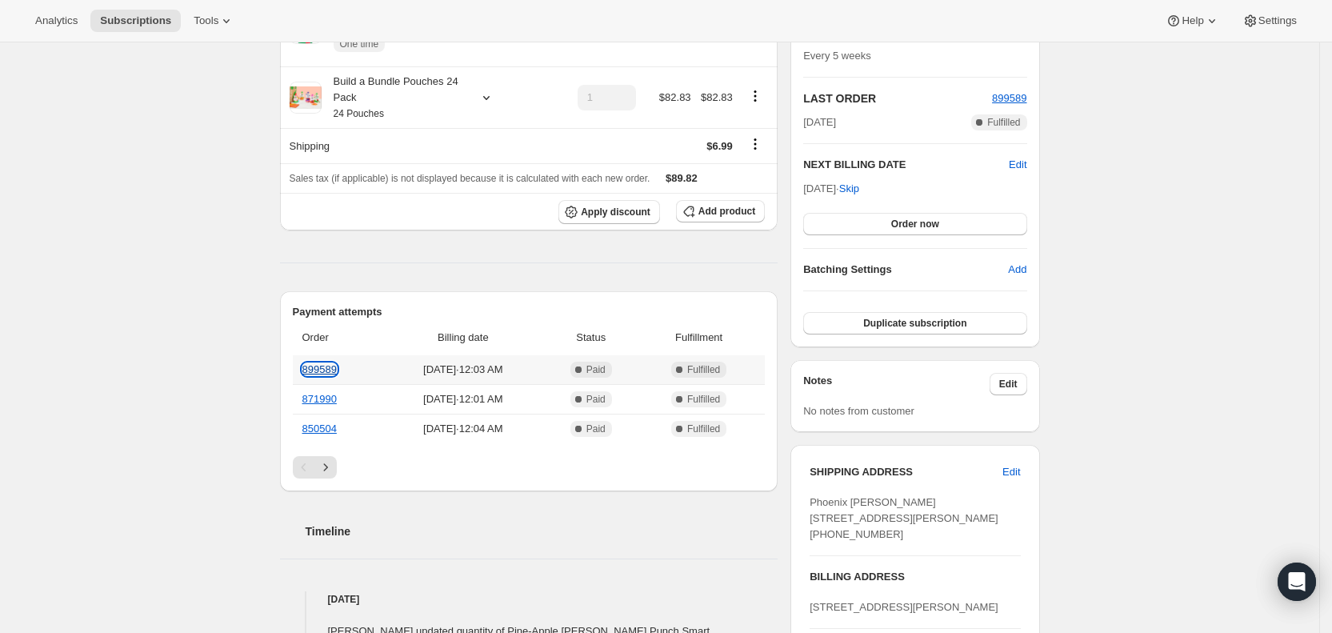
click at [324, 369] on link "899589" at bounding box center [319, 369] width 34 height 12
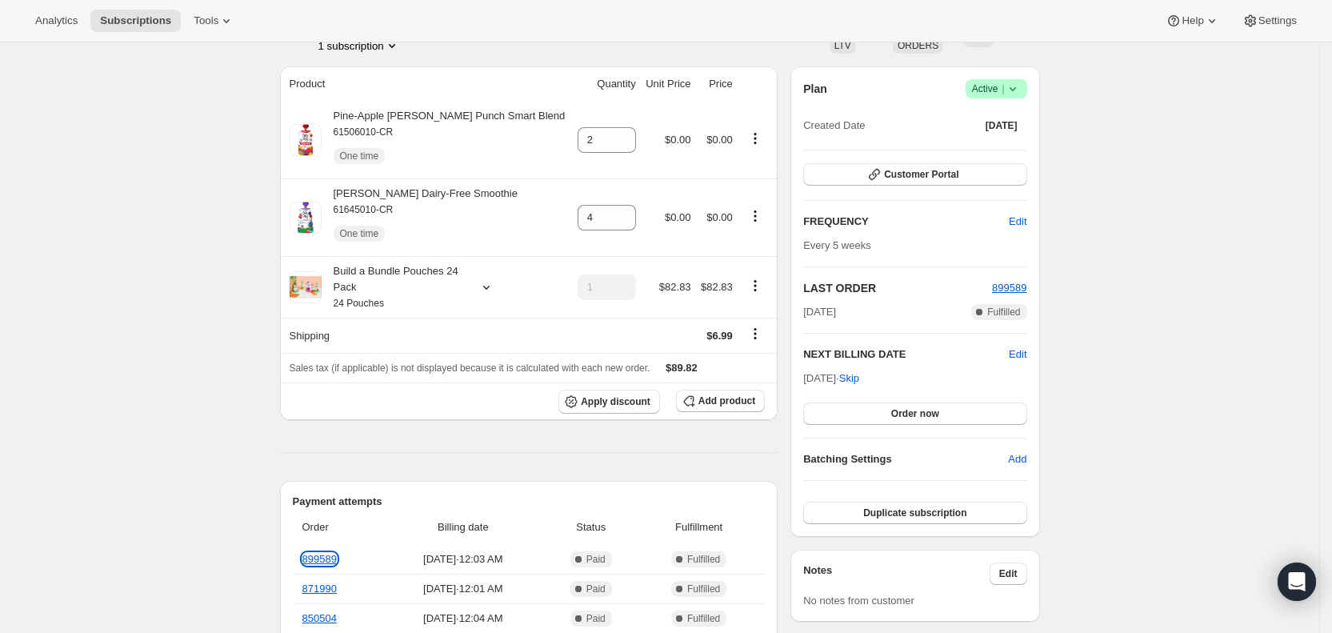
scroll to position [102, 0]
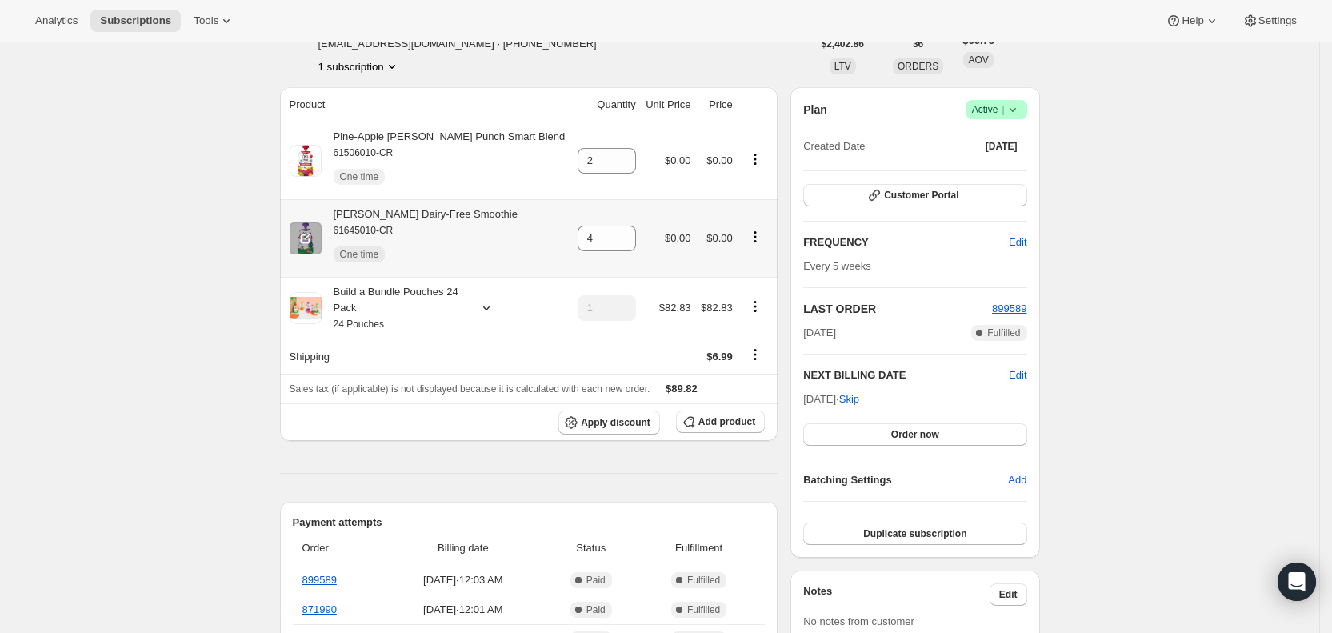
click at [756, 242] on icon "Product actions" at bounding box center [755, 237] width 16 height 16
click at [749, 314] on span "Remove" at bounding box center [754, 322] width 98 height 16
type input "0"
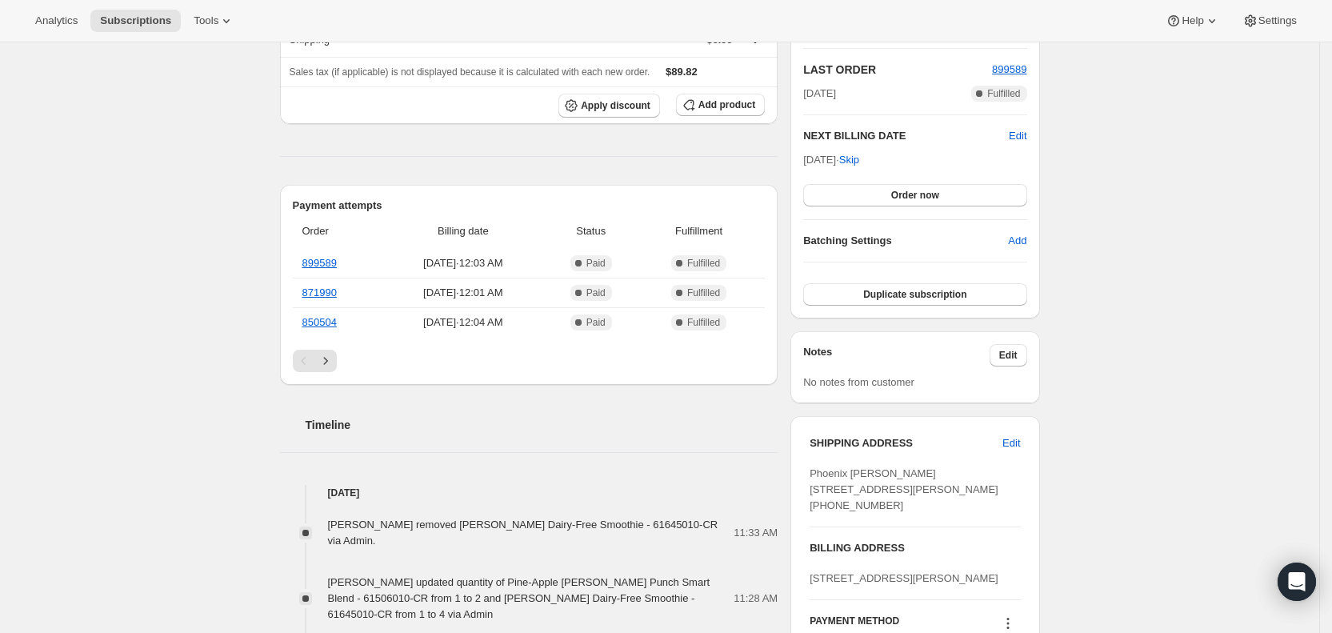
scroll to position [399, 0]
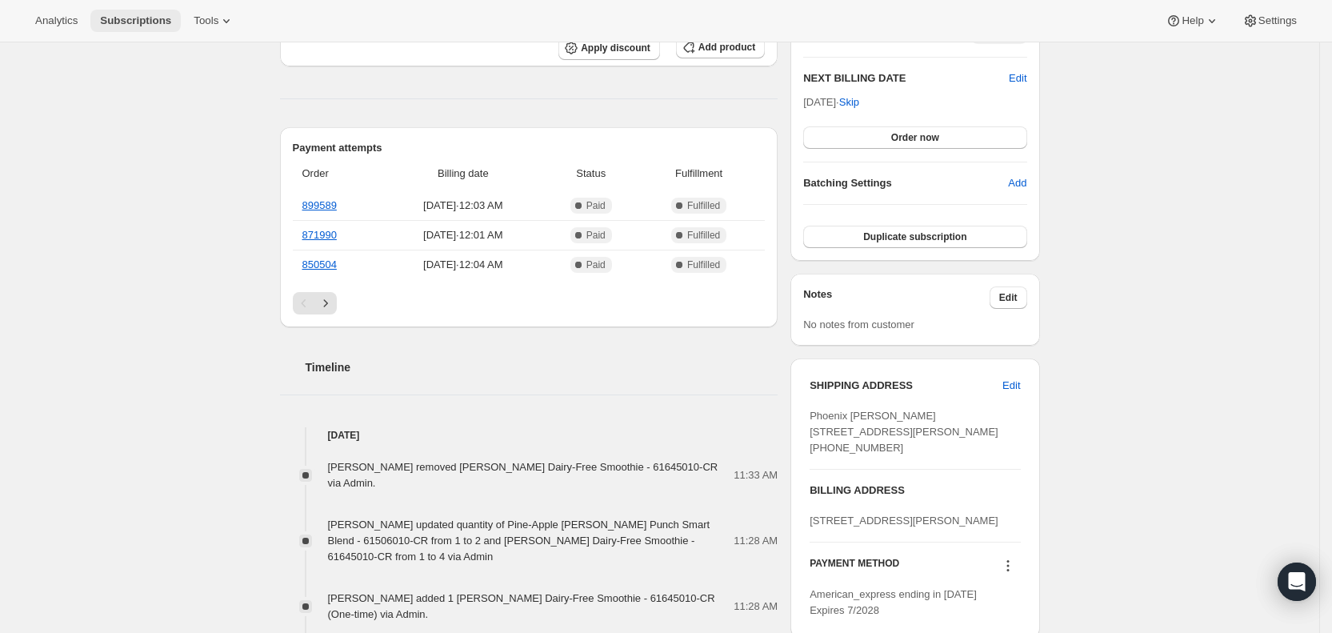
click at [134, 20] on span "Subscriptions" at bounding box center [135, 20] width 71 height 13
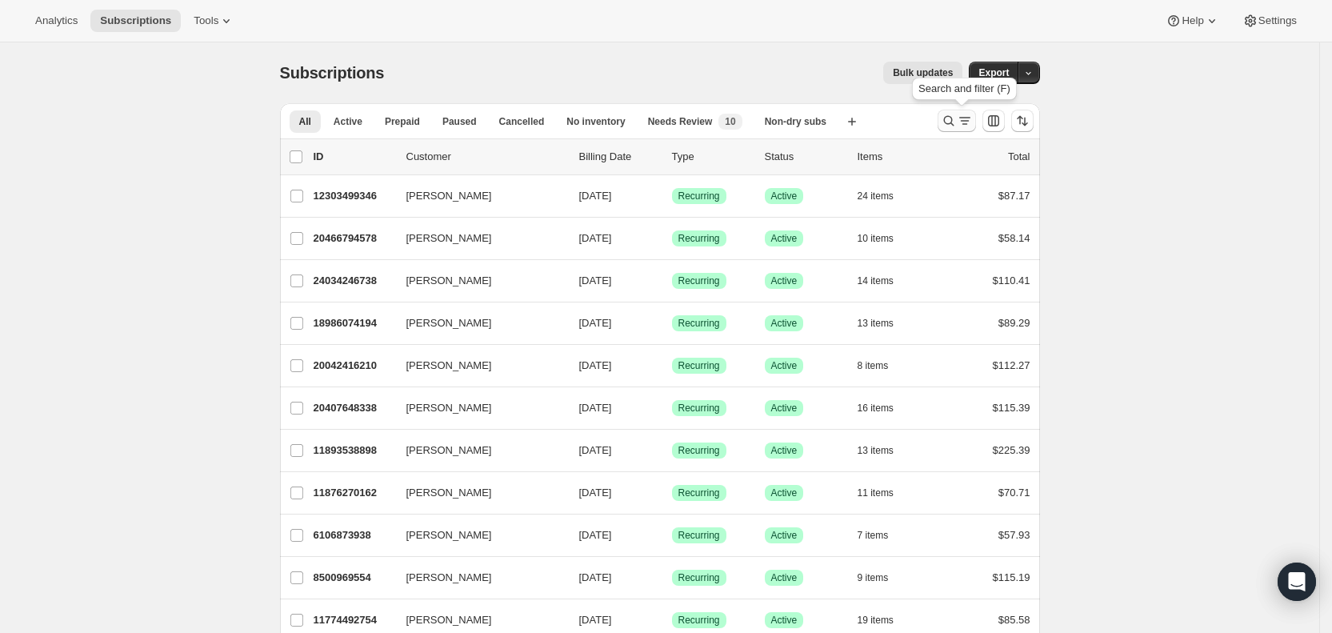
click at [965, 122] on icon "Search and filter results" at bounding box center [965, 121] width 16 height 16
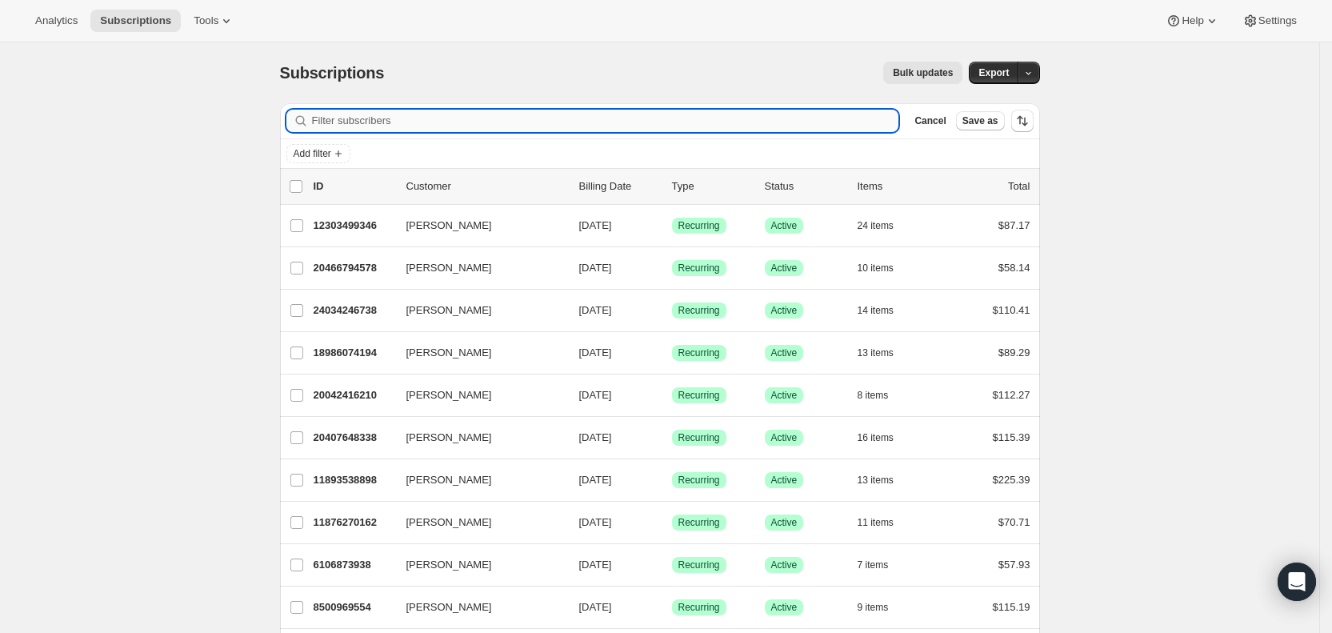
paste input "[EMAIL_ADDRESS][DOMAIN_NAME]"
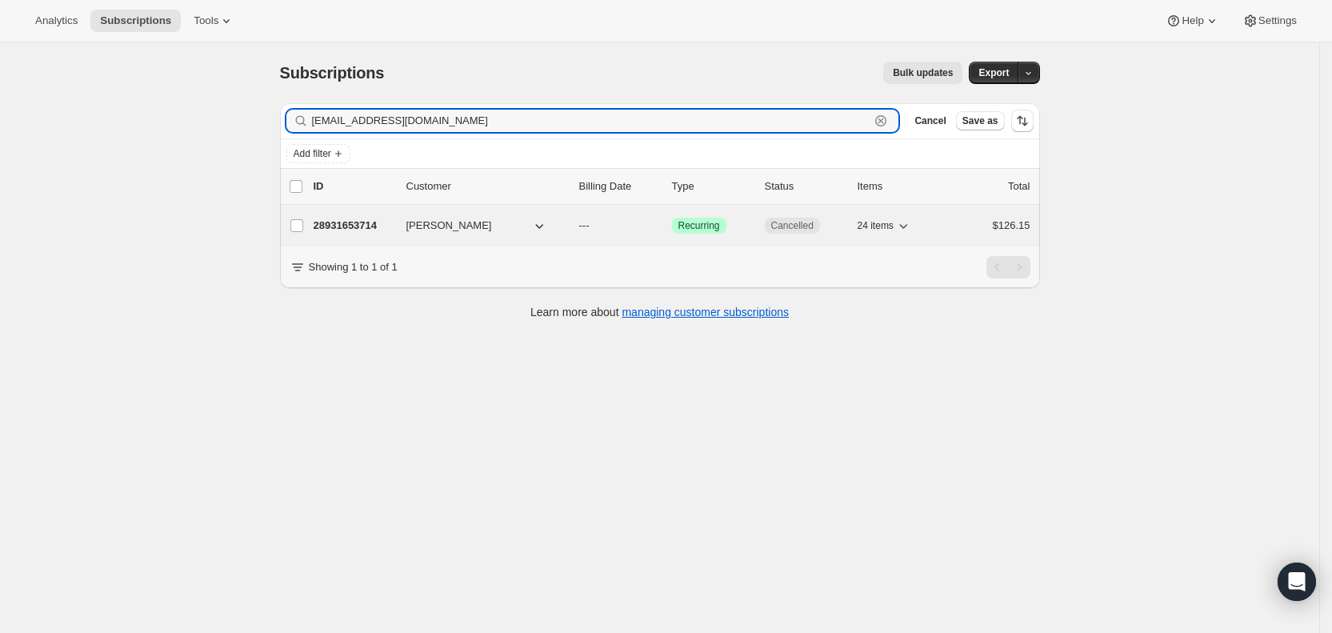
type input "[EMAIL_ADDRESS][DOMAIN_NAME]"
click at [597, 222] on p "---" at bounding box center [619, 226] width 80 height 16
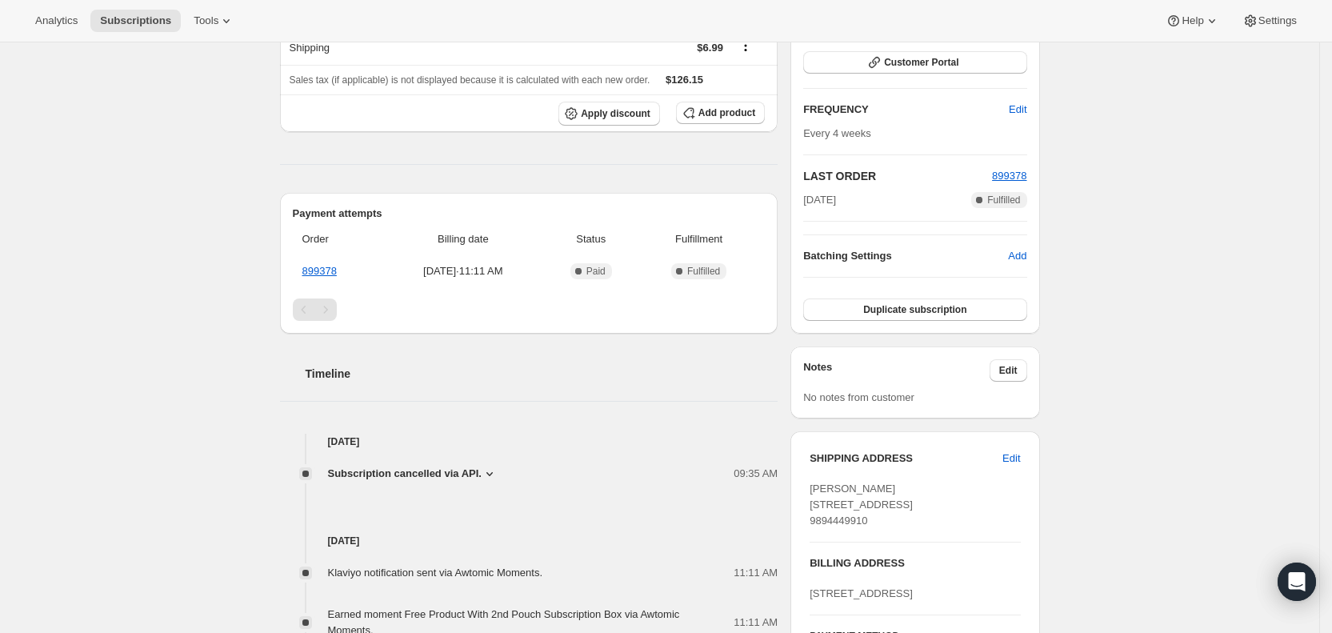
scroll to position [258, 0]
click at [133, 22] on span "Subscriptions" at bounding box center [135, 20] width 71 height 13
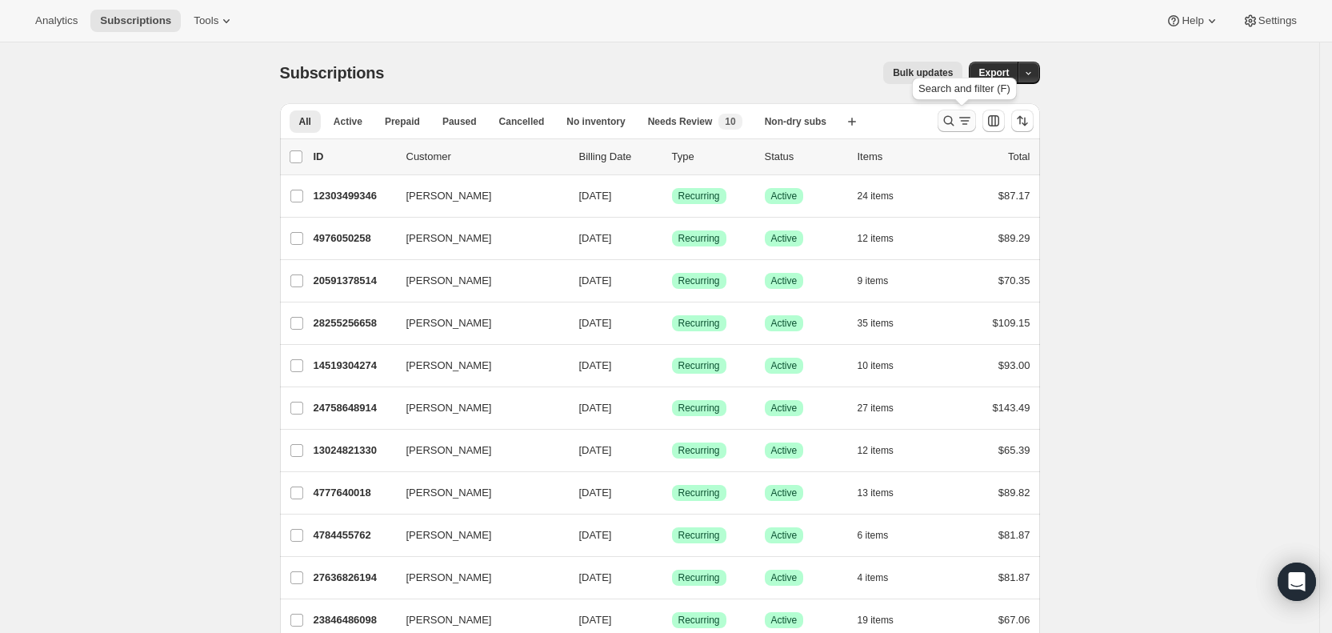
click at [965, 122] on icon "Search and filter results" at bounding box center [965, 121] width 16 height 16
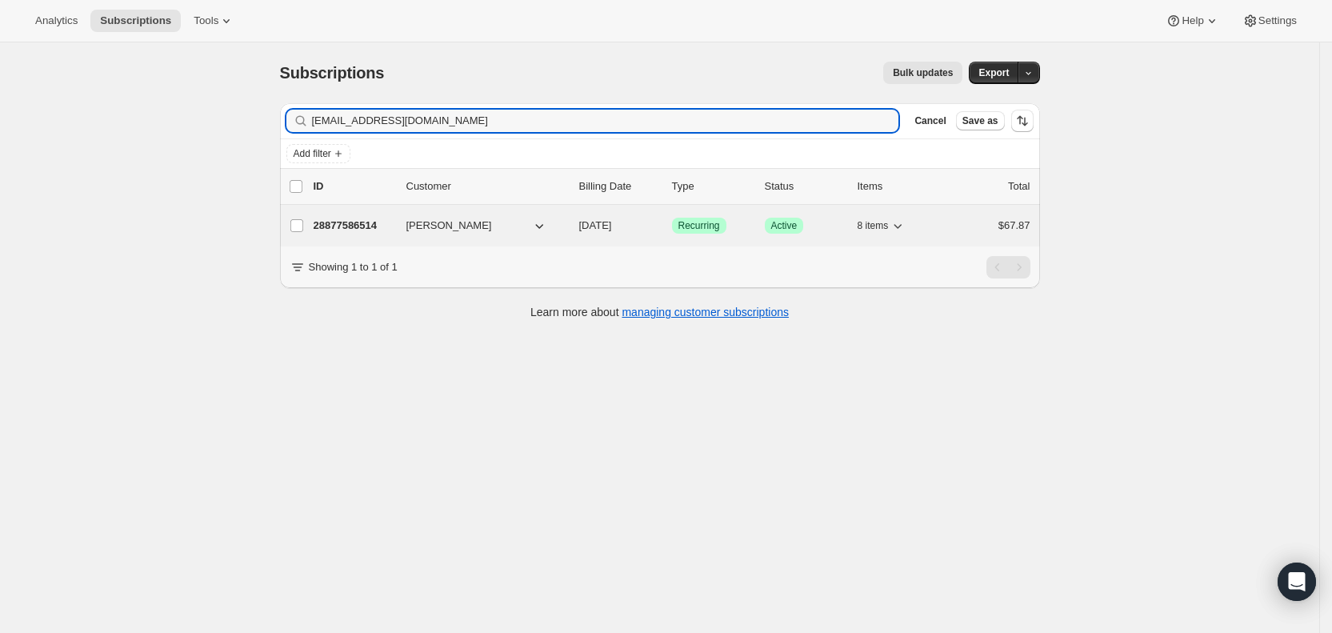
type input "[EMAIL_ADDRESS][DOMAIN_NAME]"
click at [601, 234] on div "28877586514 [PERSON_NAME] [DATE] Success Recurring Success Active 8 items $67.87" at bounding box center [672, 225] width 717 height 22
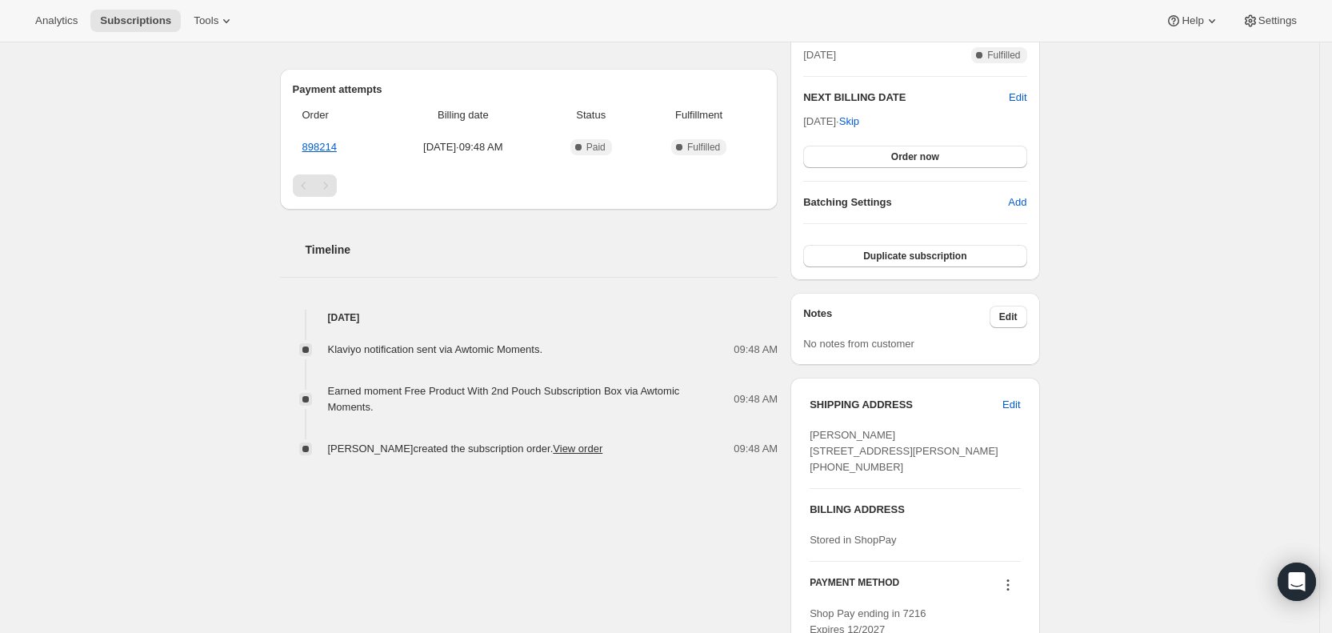
scroll to position [381, 0]
drag, startPoint x: 878, startPoint y: 435, endPoint x: 811, endPoint y: 433, distance: 67.2
click at [811, 433] on div "SHIPPING ADDRESS Edit [PERSON_NAME] [STREET_ADDRESS][PERSON_NAME] [PHONE_NUMBER…" at bounding box center [914, 515] width 249 height 279
copy span "[PERSON_NAME]"
